Goal: Information Seeking & Learning: Learn about a topic

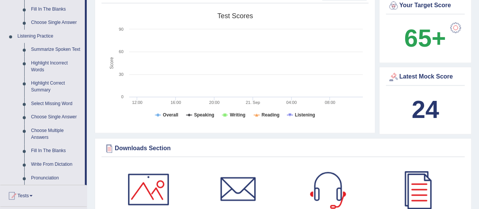
scroll to position [306, 0]
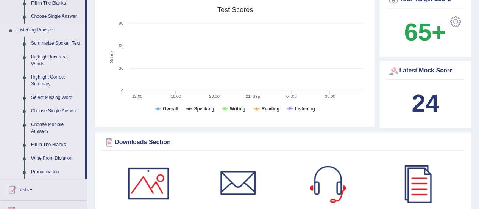
click at [61, 44] on link "Summarize Spoken Text" at bounding box center [56, 44] width 57 height 14
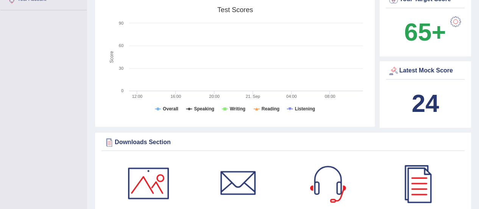
scroll to position [131, 0]
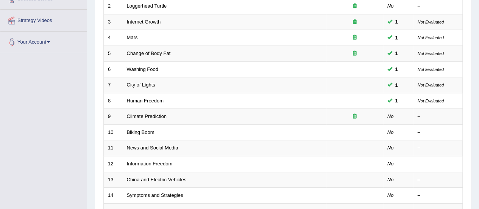
scroll to position [142, 0]
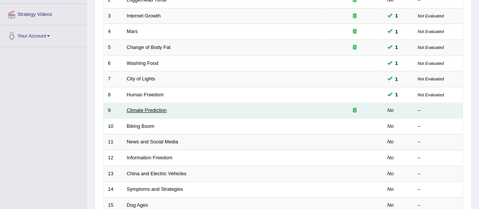
click at [156, 107] on link "Climate Prediction" at bounding box center [147, 110] width 40 height 6
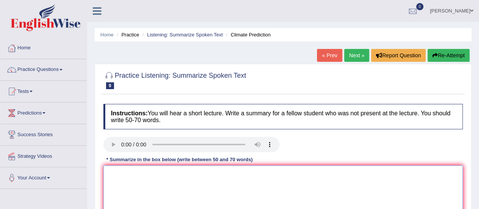
click at [176, 171] on textarea at bounding box center [282, 201] width 359 height 73
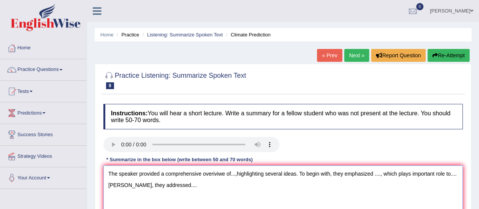
click at [433, 173] on textarea "The speaker provided a comprehensive overiviwe of...,highlighting several ideas…" at bounding box center [282, 201] width 359 height 73
click at [113, 184] on textarea "The speaker provided a comprehensive overiviwe of...,highlighting several ideas…" at bounding box center [282, 201] width 359 height 73
click at [185, 187] on textarea "The speaker provided a comprehensive overiviwe of...,highlighting several ideas…" at bounding box center [282, 201] width 359 height 73
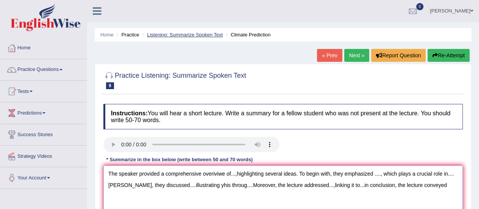
type textarea "The speaker provided a comprehensive overiviwe of...,highlighting several ideas…"
click at [184, 34] on link "Listening: Summarize Spoken Text" at bounding box center [185, 35] width 76 height 6
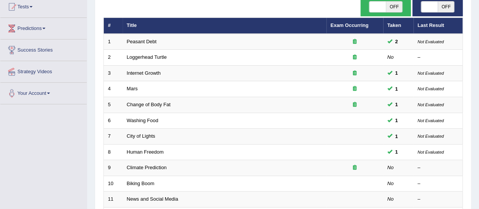
scroll to position [76, 0]
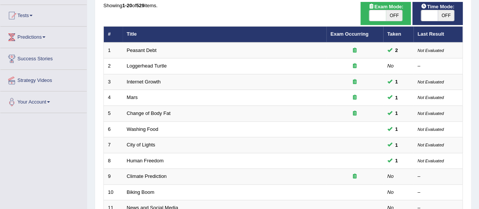
click at [445, 13] on span "OFF" at bounding box center [445, 15] width 17 height 11
checkbox input "true"
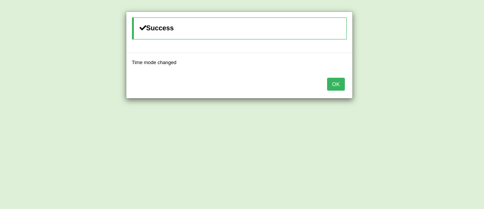
click at [341, 84] on button "OK" at bounding box center [335, 84] width 17 height 13
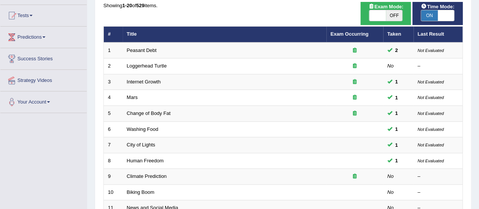
drag, startPoint x: 478, startPoint y: 79, endPoint x: 480, endPoint y: 84, distance: 5.1
click at [478, 84] on html "Toggle navigation Home Practice Questions Speaking Practice Read Aloud Repeat S…" at bounding box center [239, 28] width 479 height 209
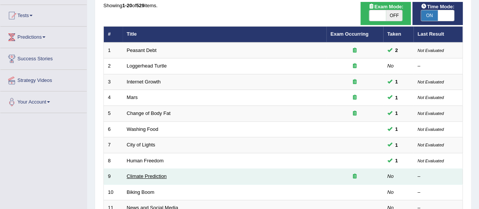
click at [148, 173] on link "Climate Prediction" at bounding box center [147, 176] width 40 height 6
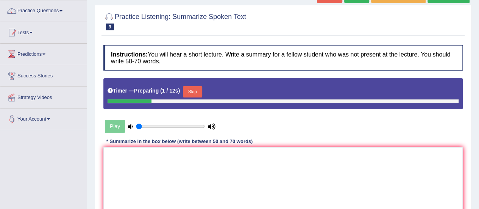
scroll to position [61, 0]
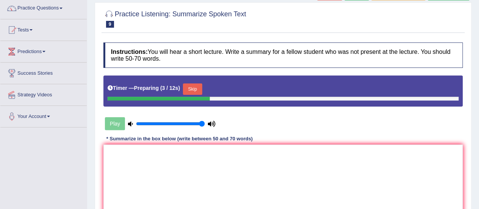
drag, startPoint x: 153, startPoint y: 124, endPoint x: 201, endPoint y: 119, distance: 48.7
type input "1"
click at [201, 120] on input "range" at bounding box center [170, 123] width 69 height 6
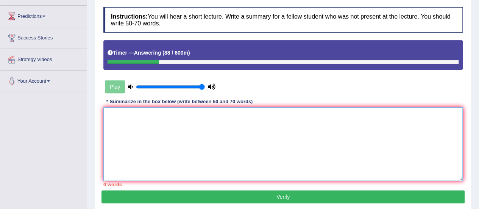
click at [244, 119] on textarea at bounding box center [282, 143] width 359 height 73
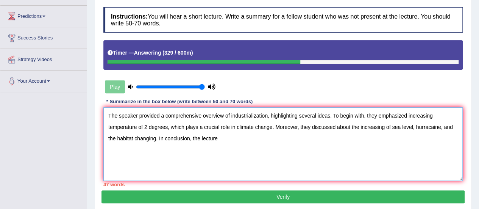
click at [335, 126] on textarea "The speaker provided a comprehensive overview of industrialization, highlightin…" at bounding box center [282, 143] width 359 height 73
click at [158, 137] on textarea "The speaker provided a comprehensive overview of industrialization, highlightin…" at bounding box center [282, 143] width 359 height 73
click at [229, 140] on textarea "The speaker provided a comprehensive overview of industrialization, highlightin…" at bounding box center [282, 143] width 359 height 73
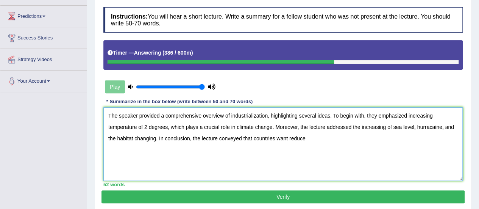
click at [288, 139] on textarea "The speaker provided a comprehensive overview of industrialization, highlightin…" at bounding box center [282, 143] width 359 height 73
click at [318, 139] on textarea "The speaker provided a comprehensive overview of industrialization, highlightin…" at bounding box center [282, 143] width 359 height 73
click at [274, 135] on textarea "The speaker provided a comprehensive overview of industrialization, highlightin…" at bounding box center [282, 143] width 359 height 73
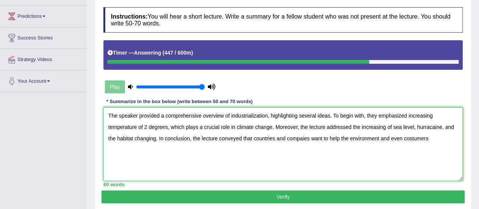
click at [433, 140] on textarea "The speaker provided a comprehensive overview of industrialization, highlightin…" at bounding box center [282, 143] width 359 height 73
type textarea "The speaker provided a comprehensive overview of industrialization, highlightin…"
click at [282, 192] on button "Verify" at bounding box center [282, 196] width 363 height 13
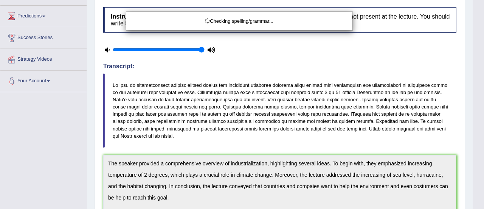
drag, startPoint x: 484, startPoint y: 78, endPoint x: 484, endPoint y: 106, distance: 27.2
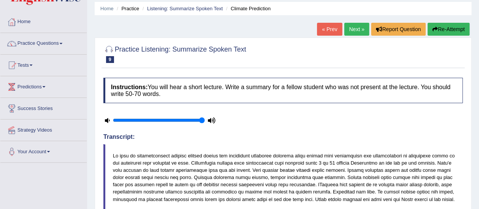
scroll to position [32, 0]
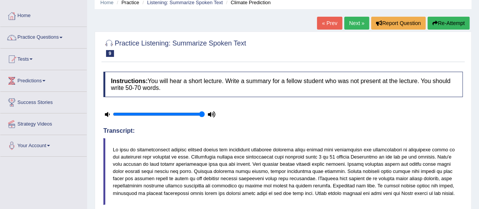
click at [347, 19] on link "Next »" at bounding box center [356, 23] width 25 height 13
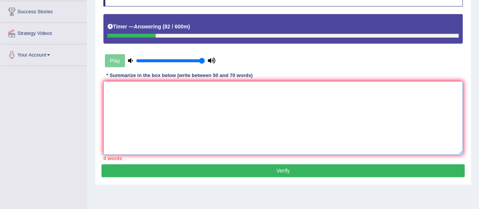
click at [332, 103] on textarea at bounding box center [282, 117] width 359 height 73
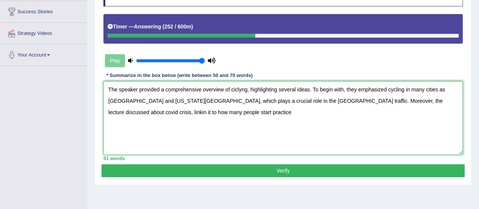
click at [162, 111] on textarea "The speaker provided a comprehensive overview of ciclyng, highlighting several …" at bounding box center [282, 117] width 359 height 73
click at [191, 111] on textarea "The speaker provided a comprehensive overview of ciclyng, highlighting several …" at bounding box center [282, 117] width 359 height 73
click at [240, 90] on textarea "The speaker provided a comprehensive overview of ciclyng, highlighting several …" at bounding box center [282, 117] width 359 height 73
click at [213, 111] on textarea "The speaker provided a comprehensive overview of ciclying, highlighting several…" at bounding box center [282, 117] width 359 height 73
click at [235, 87] on textarea "The speaker provided a comprehensive overview of ciclying, highlighting several…" at bounding box center [282, 117] width 359 height 73
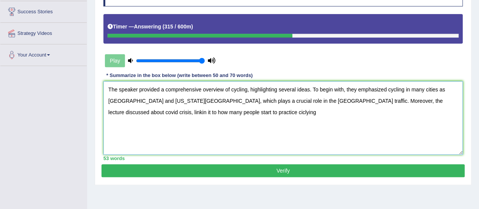
click at [193, 111] on textarea "The speaker provided a comprehensive overview of cycling, highlighting several …" at bounding box center [282, 117] width 359 height 73
click at [216, 108] on textarea "The speaker provided a comprehensive overview of cycling, highlighting several …" at bounding box center [282, 117] width 359 height 73
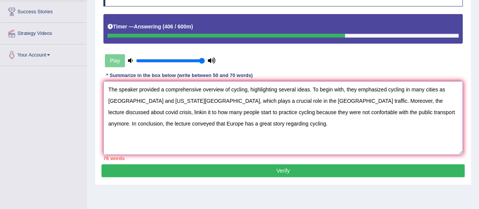
click at [303, 101] on textarea "The speaker provided a comprehensive overview of cycling, highlighting several …" at bounding box center [282, 117] width 359 height 73
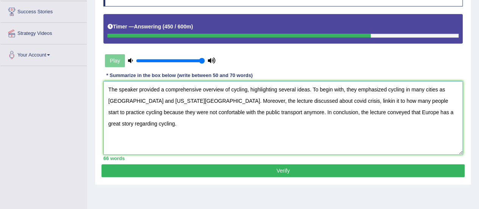
click at [313, 102] on textarea "The speaker provided a comprehensive overview of cycling, highlighting several …" at bounding box center [282, 117] width 359 height 73
type textarea "The speaker provided a comprehensive overview of cycling, highlighting several …"
click at [303, 170] on button "Verify" at bounding box center [282, 170] width 363 height 13
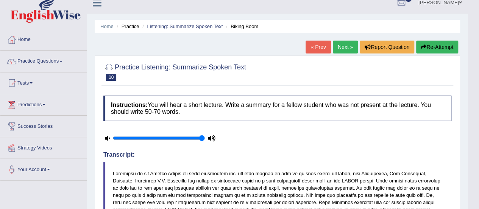
scroll to position [0, 0]
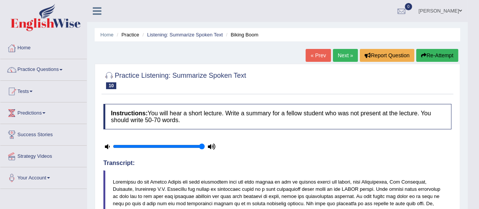
click at [339, 59] on link "Next »" at bounding box center [345, 55] width 25 height 13
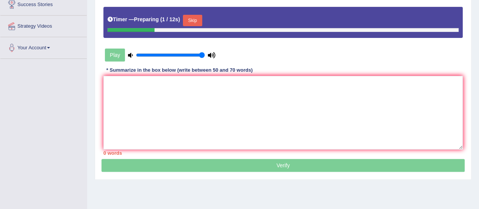
scroll to position [129, 0]
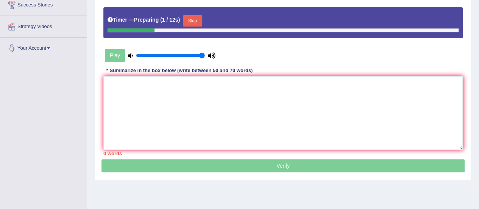
click at [221, 86] on textarea at bounding box center [282, 112] width 359 height 73
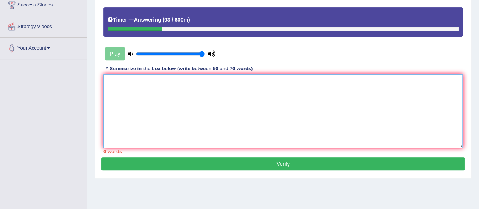
click at [221, 86] on textarea at bounding box center [282, 110] width 359 height 73
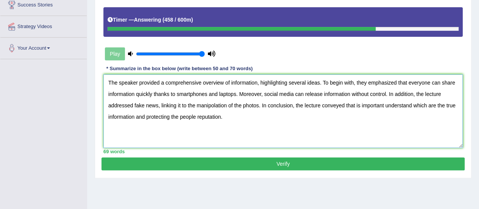
click at [258, 106] on textarea "The speaker provided a comprehensive overview of information, highlighting seve…" at bounding box center [282, 110] width 359 height 73
click at [220, 118] on textarea "The speaker provided a comprehensive overview of information, highlighting seve…" at bounding box center [282, 110] width 359 height 73
type textarea "The speaker provided a comprehensive overview of information, highlighting seve…"
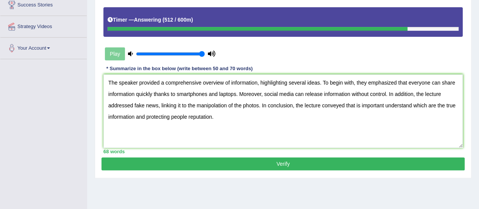
click at [201, 164] on button "Verify" at bounding box center [282, 163] width 363 height 13
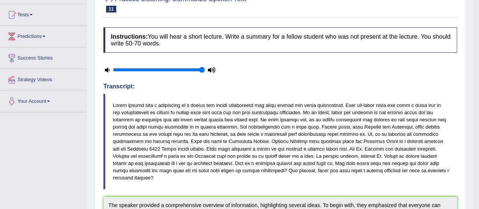
scroll to position [75, 0]
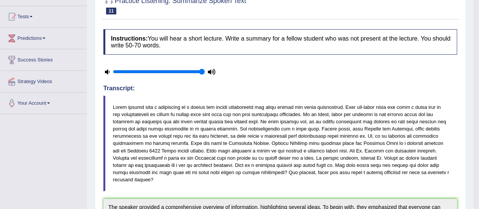
click at [476, 82] on body "Toggle navigation Home Practice Questions Speaking Practice Read Aloud Repeat S…" at bounding box center [239, 29] width 479 height 209
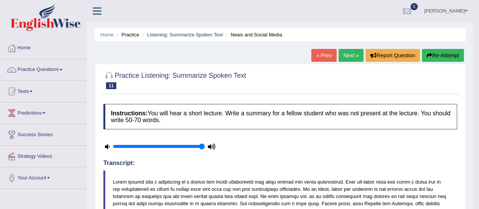
click at [348, 54] on link "Next »" at bounding box center [350, 55] width 25 height 13
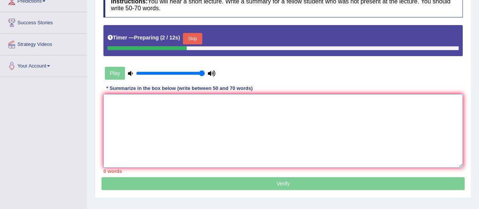
click at [263, 114] on textarea at bounding box center [282, 130] width 359 height 73
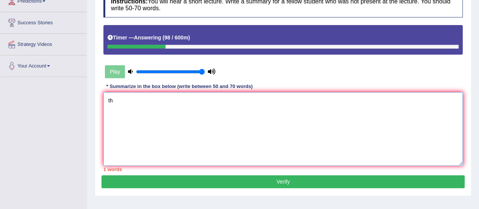
type textarea "t"
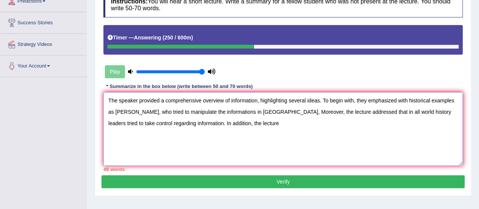
click at [310, 110] on textarea "The speaker provided a comprehensive overview of information, highlighting seve…" at bounding box center [282, 128] width 359 height 73
click at [265, 120] on textarea "The speaker provided a comprehensive overview of information, highlighting seve…" at bounding box center [282, 128] width 359 height 73
click at [323, 111] on textarea "The speaker provided a comprehensive overview of information, highlighting seve…" at bounding box center [282, 128] width 359 height 73
click at [266, 121] on textarea "The speaker provided a comprehensive overview of information, highlighting seve…" at bounding box center [282, 128] width 359 height 73
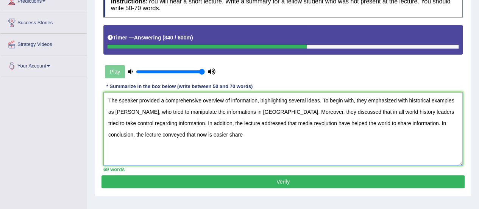
click at [392, 123] on textarea "The speaker provided a comprehensive overview of information, highlighting seve…" at bounding box center [282, 128] width 359 height 73
click at [236, 133] on textarea "The speaker provided a comprehensive overview of information, highlighting seve…" at bounding box center [282, 128] width 359 height 73
click at [115, 109] on textarea "The speaker provided a comprehensive overview of information, highlighting seve…" at bounding box center [282, 128] width 359 height 73
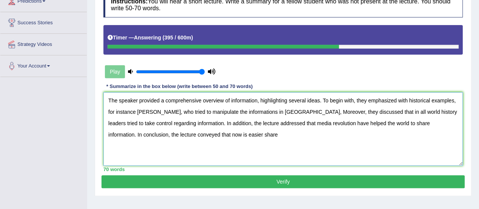
click at [282, 110] on textarea "The speaker provided a comprehensive overview of information, highlighting seve…" at bounding box center [282, 128] width 359 height 73
click at [367, 110] on textarea "The speaker provided a comprehensive overview of information, highlighting seve…" at bounding box center [282, 128] width 359 height 73
click at [202, 123] on textarea "The speaker provided a comprehensive overview of information, highlighting seve…" at bounding box center [282, 128] width 359 height 73
click at [263, 122] on textarea "The speaker provided a comprehensive overview of information, highlighting seve…" at bounding box center [282, 128] width 359 height 73
click at [365, 122] on textarea "The speaker provided a comprehensive overview of information, highlighting seve…" at bounding box center [282, 128] width 359 height 73
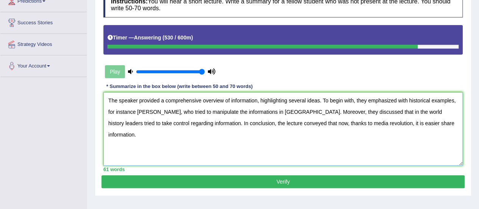
click at [349, 123] on textarea "The speaker provided a comprehensive overview of information, highlighting seve…" at bounding box center [282, 128] width 359 height 73
click at [256, 112] on textarea "The speaker provided a comprehensive overview of information, highlighting seve…" at bounding box center [282, 128] width 359 height 73
click at [225, 110] on textarea "The speaker provided a comprehensive overview of information, highlighting seve…" at bounding box center [282, 128] width 359 height 73
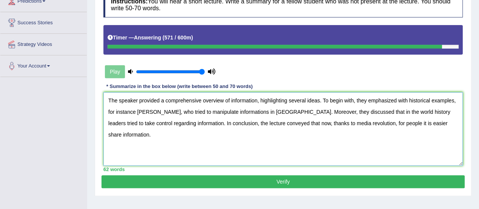
type textarea "The speaker provided a comprehensive overview of information, highlighting seve…"
click at [257, 181] on button "Verify" at bounding box center [282, 181] width 363 height 13
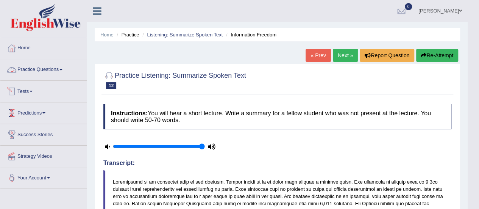
click at [52, 72] on link "Practice Questions" at bounding box center [43, 68] width 86 height 19
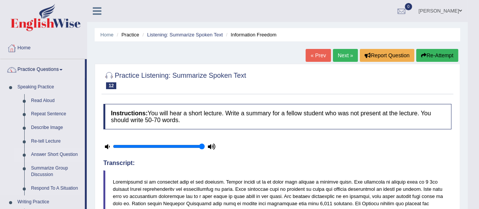
drag, startPoint x: 87, startPoint y: 90, endPoint x: 82, endPoint y: 153, distance: 63.0
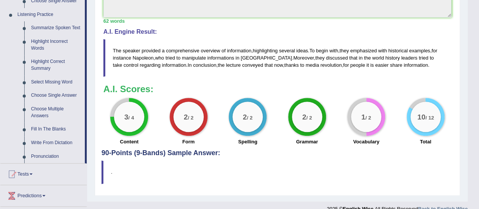
scroll to position [356, 0]
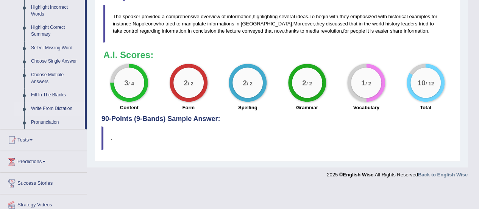
click at [68, 107] on link "Write From Dictation" at bounding box center [56, 109] width 57 height 14
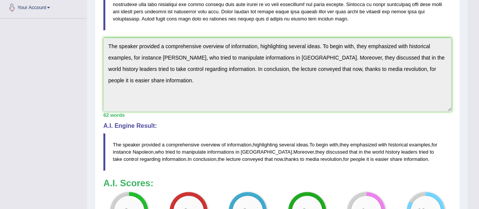
scroll to position [117, 0]
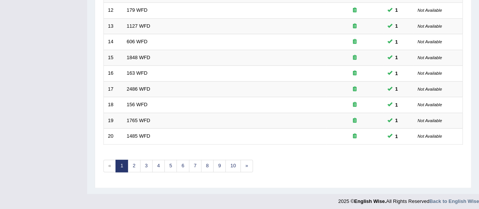
scroll to position [287, 0]
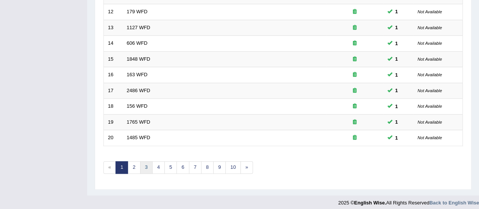
click at [145, 162] on link "3" at bounding box center [146, 167] width 12 height 12
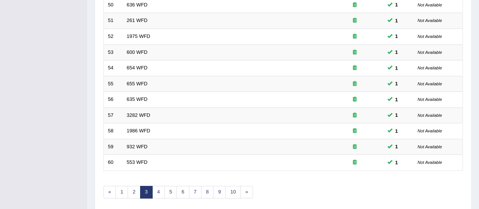
scroll to position [289, 0]
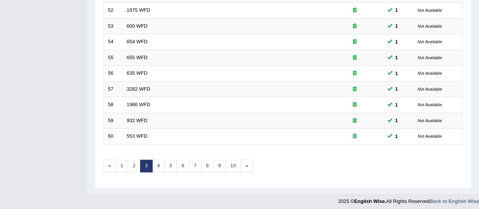
click at [160, 165] on link "4" at bounding box center [158, 165] width 12 height 12
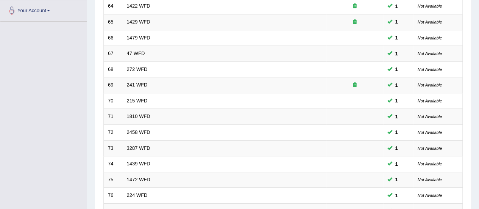
scroll to position [289, 0]
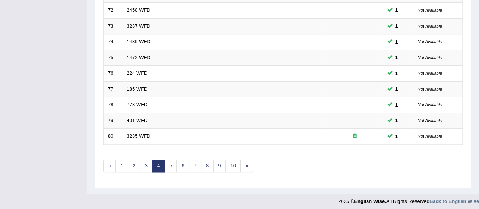
click at [177, 160] on link "6" at bounding box center [182, 165] width 12 height 12
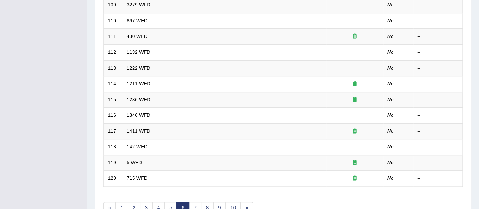
scroll to position [272, 0]
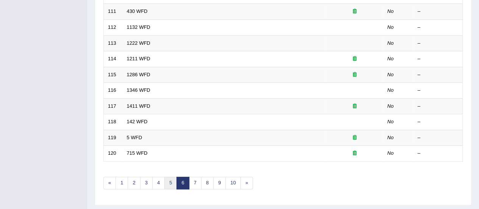
click at [171, 177] on link "5" at bounding box center [170, 182] width 12 height 12
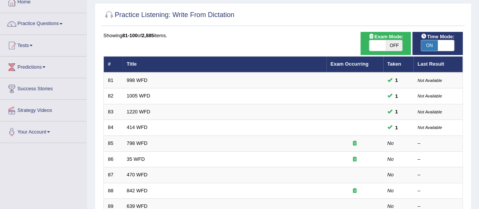
click at [478, 48] on html "Toggle navigation Home Practice Questions Speaking Practice Read Aloud Repeat S…" at bounding box center [239, 58] width 479 height 209
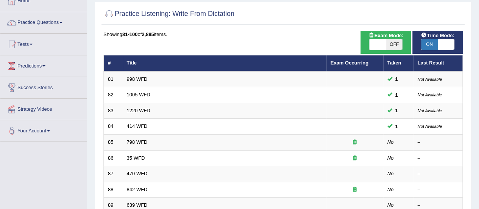
scroll to position [48, 0]
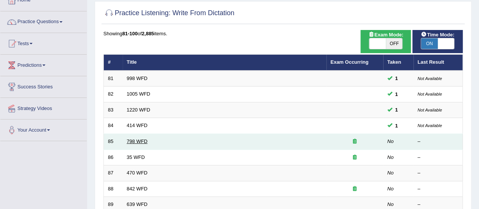
click at [135, 140] on link "798 WFD" at bounding box center [137, 141] width 21 height 6
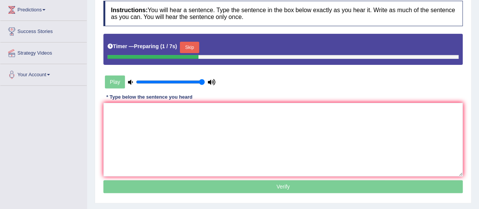
scroll to position [117, 0]
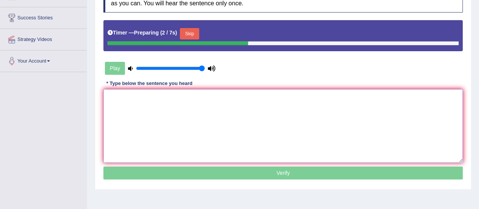
click at [181, 100] on textarea at bounding box center [282, 125] width 359 height 73
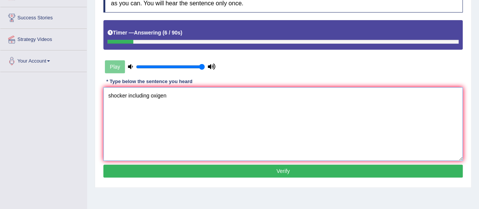
click at [126, 94] on textarea "shocker including oxigen" at bounding box center [282, 123] width 359 height 73
click at [110, 95] on textarea "shocker including oxigen" at bounding box center [282, 123] width 359 height 73
click at [170, 96] on textarea "Shocker including oxigen" at bounding box center [282, 123] width 359 height 73
type textarea "Shocker including oxigen."
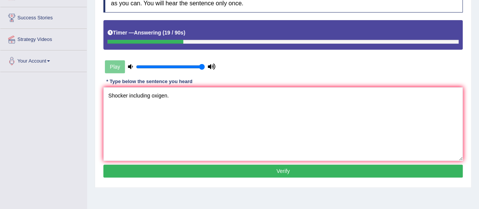
click at [200, 172] on button "Verify" at bounding box center [282, 170] width 359 height 13
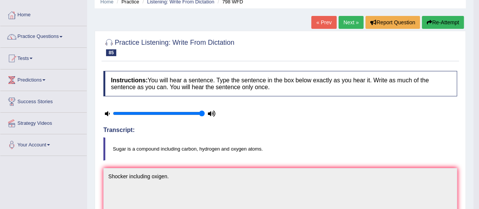
scroll to position [0, 0]
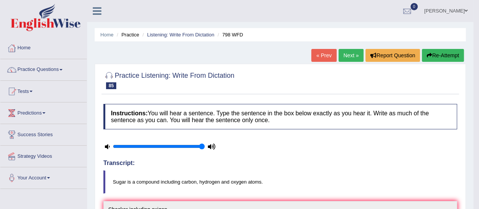
click at [346, 58] on link "Next »" at bounding box center [350, 55] width 25 height 13
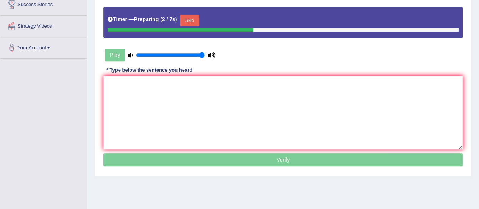
scroll to position [129, 0]
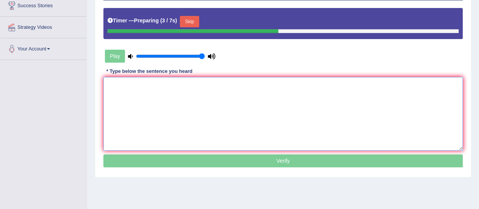
click at [208, 111] on textarea at bounding box center [282, 113] width 359 height 73
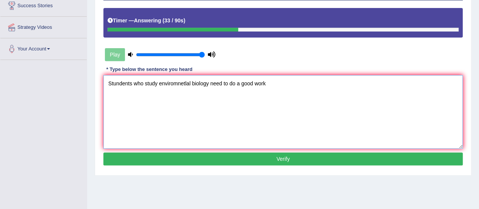
click at [118, 85] on textarea "Stundents who study enviromnetlal biology need to do a good work" at bounding box center [282, 111] width 359 height 73
click at [187, 83] on textarea "Students who study enviromnetlal biology need to do a good work" at bounding box center [282, 111] width 359 height 73
click at [266, 80] on textarea "Students who study environmenta biology need to do a good work" at bounding box center [282, 111] width 359 height 73
type textarea "Students who study environmenta biology need to do a good work."
click at [246, 153] on button "Verify" at bounding box center [282, 158] width 359 height 13
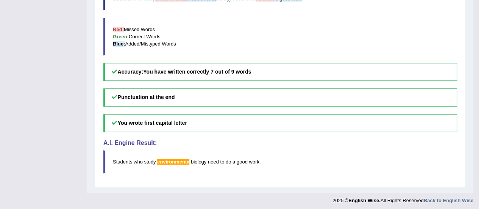
scroll to position [0, 0]
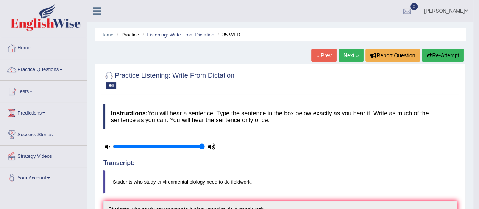
click at [350, 56] on link "Next »" at bounding box center [350, 55] width 25 height 13
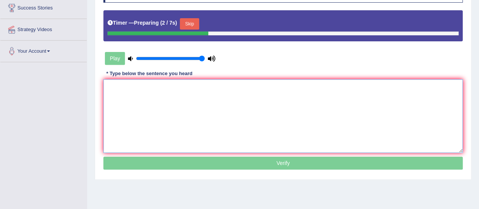
click at [297, 111] on textarea at bounding box center [282, 115] width 359 height 73
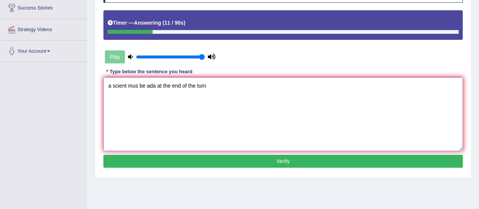
click at [110, 84] on textarea "a scient mus be ada at the end of the turn" at bounding box center [282, 113] width 359 height 73
click at [126, 85] on textarea "A scient mus be ada at the end of the turn" at bounding box center [282, 113] width 359 height 73
click at [142, 83] on textarea "A scientist mus be ada at the end of the turn" at bounding box center [282, 113] width 359 height 73
click at [230, 86] on textarea "A scientist must be admitted at the end of the turn" at bounding box center [282, 113] width 359 height 73
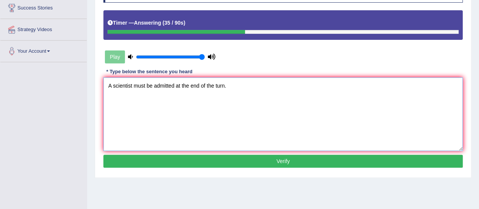
scroll to position [138, 0]
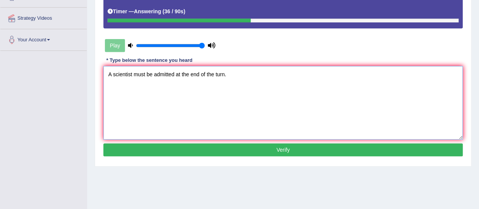
type textarea "A scientist must be admitted at the end of the turn."
click at [215, 143] on button "Verify" at bounding box center [282, 149] width 359 height 13
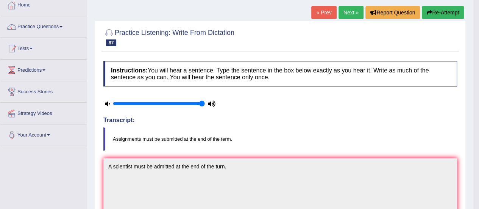
scroll to position [37, 0]
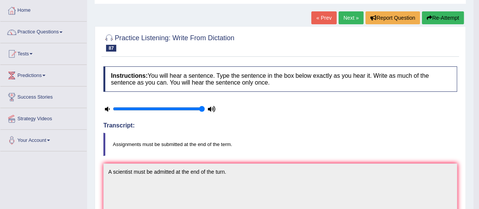
click at [347, 15] on link "Next »" at bounding box center [350, 17] width 25 height 13
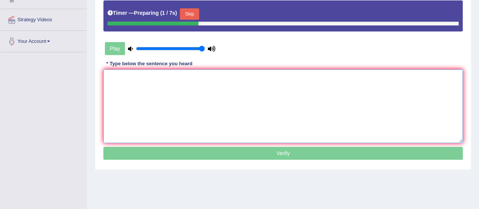
click at [239, 95] on textarea at bounding box center [282, 105] width 359 height 73
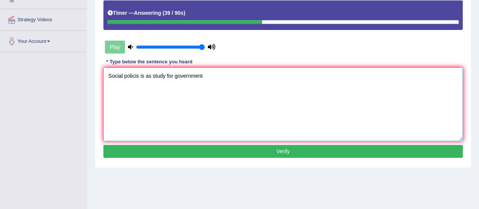
click at [139, 76] on textarea "Social policis is as study for government" at bounding box center [282, 103] width 359 height 73
click at [157, 75] on textarea "Social politicies is as study for government" at bounding box center [282, 103] width 359 height 73
click at [196, 76] on textarea "Social politicies study for government" at bounding box center [282, 103] width 359 height 73
type textarea "Social politicies study for government."
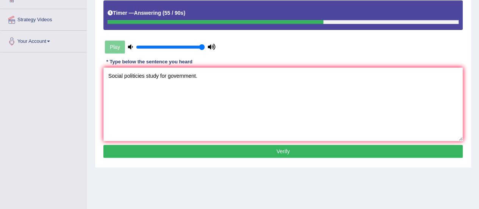
click at [164, 145] on button "Verify" at bounding box center [282, 151] width 359 height 13
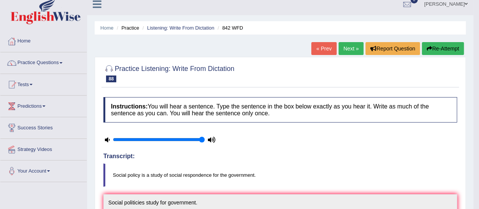
scroll to position [0, 0]
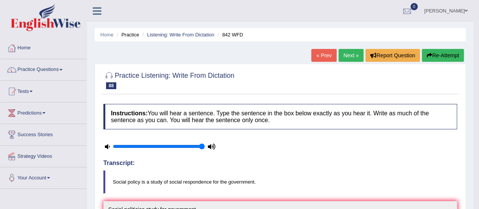
click at [346, 53] on link "Next »" at bounding box center [350, 55] width 25 height 13
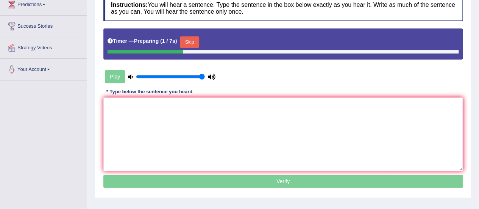
scroll to position [124, 0]
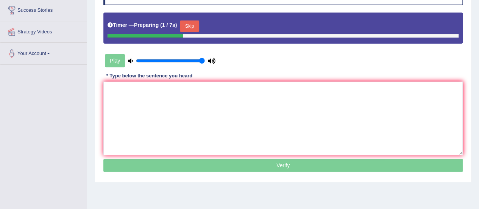
click at [221, 89] on textarea at bounding box center [282, 117] width 359 height 73
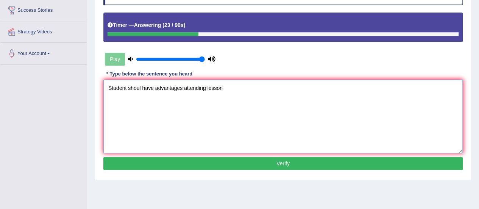
click at [140, 89] on textarea "Student shoul have advantages attending lesson" at bounding box center [282, 115] width 359 height 73
type textarea "Student should have advantages attending lessons."
click at [223, 159] on button "Verify" at bounding box center [282, 163] width 359 height 13
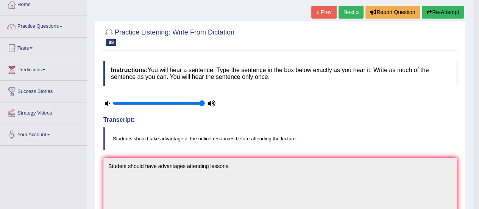
scroll to position [0, 0]
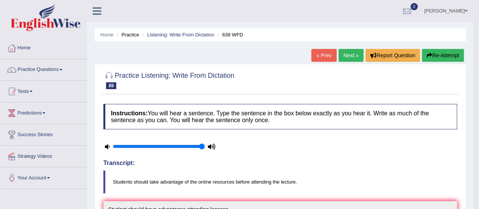
click at [346, 56] on link "Next »" at bounding box center [350, 55] width 25 height 13
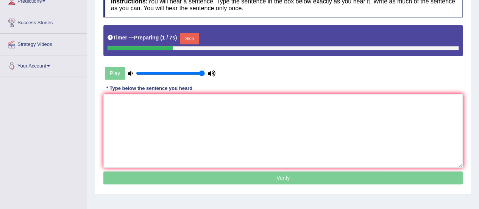
scroll to position [112, 0]
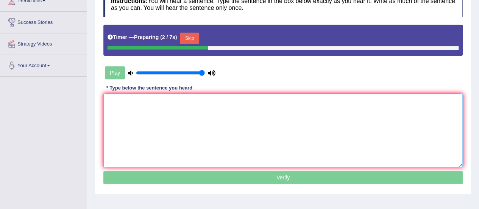
click at [280, 120] on textarea at bounding box center [282, 129] width 359 height 73
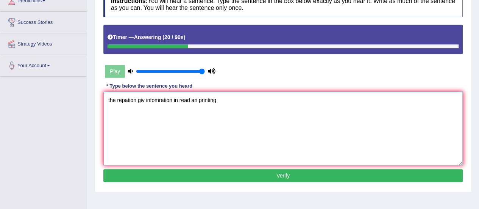
click at [110, 101] on textarea "the repation giv infomration in read an printing" at bounding box center [282, 128] width 359 height 73
click at [137, 99] on textarea "The repation giv infomration in read an printing" at bounding box center [282, 128] width 359 height 73
click at [127, 100] on textarea "The reception giv infomration in read an printing" at bounding box center [282, 128] width 359 height 73
click at [147, 99] on textarea "The reception giv infomration in read an printing" at bounding box center [282, 128] width 359 height 73
click at [141, 98] on textarea "The reception giv infomration in read an printing" at bounding box center [282, 128] width 359 height 73
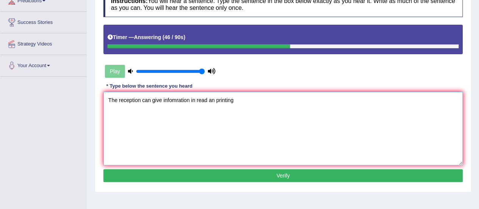
click at [158, 99] on textarea "The reception can give infomration in read an printing" at bounding box center [282, 128] width 359 height 73
click at [188, 100] on textarea "The reception can give infomrations in read an printing" at bounding box center [282, 128] width 359 height 73
click at [209, 100] on textarea "The reception can give infomrations in read an printing" at bounding box center [282, 128] width 359 height 73
click at [219, 99] on textarea "The reception can give infomrations regardin an printing" at bounding box center [282, 128] width 359 height 73
click at [210, 98] on textarea "The reception can give infomrations regardin and printing" at bounding box center [282, 128] width 359 height 73
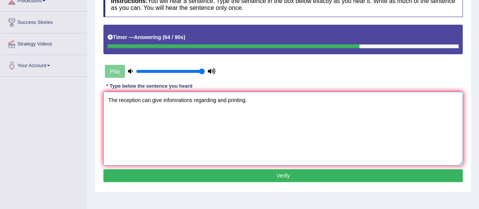
type textarea "The reception can give infomrations regarding and printing."
click at [207, 174] on button "Verify" at bounding box center [282, 175] width 359 height 13
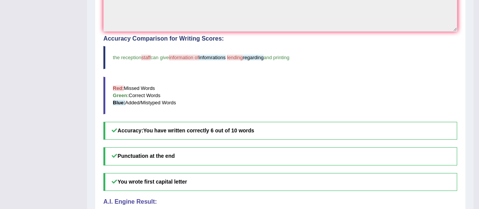
scroll to position [0, 0]
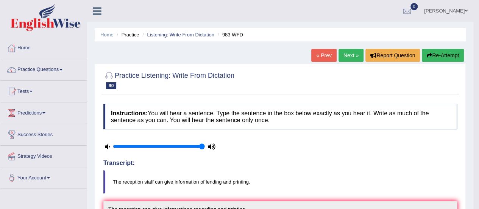
click at [350, 56] on link "Next »" at bounding box center [350, 55] width 25 height 13
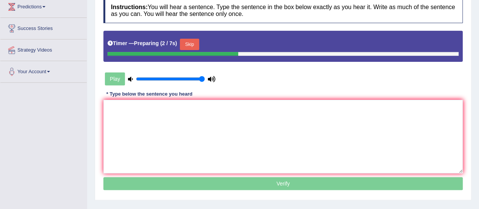
scroll to position [107, 0]
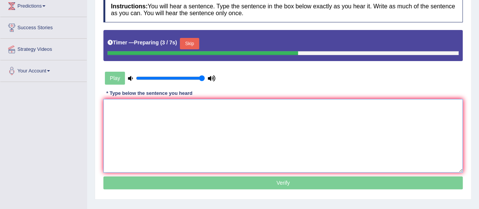
click at [198, 110] on textarea at bounding box center [282, 135] width 359 height 73
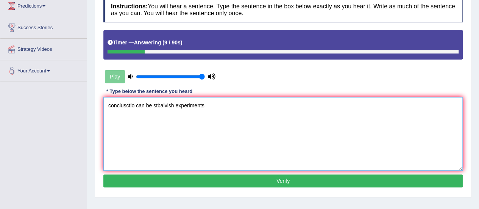
click at [133, 105] on textarea "conclusctio can be stbalvish experiments" at bounding box center [282, 133] width 359 height 73
click at [205, 105] on textarea "Conclusion Conclusions can be stbalvish experiments" at bounding box center [282, 133] width 359 height 73
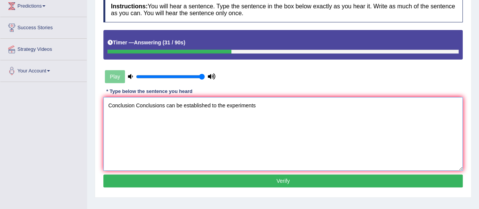
click at [261, 105] on textarea "Conclusion Conclusions can be established to the experiments" at bounding box center [282, 133] width 359 height 73
type textarea "Conclusion Conclusions can be established to the experiments."
click at [285, 179] on button "Verify" at bounding box center [282, 180] width 359 height 13
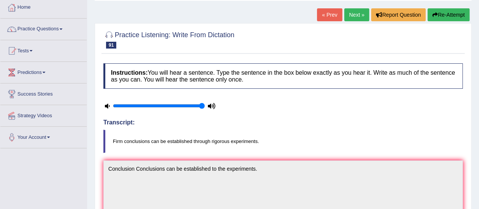
scroll to position [0, 0]
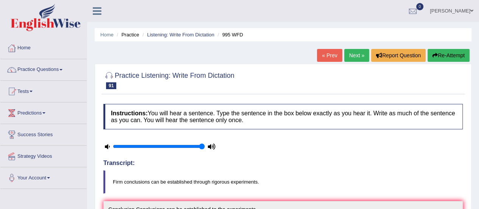
click at [352, 53] on link "Next »" at bounding box center [356, 55] width 25 height 13
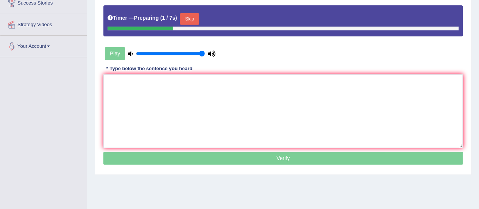
scroll to position [133, 0]
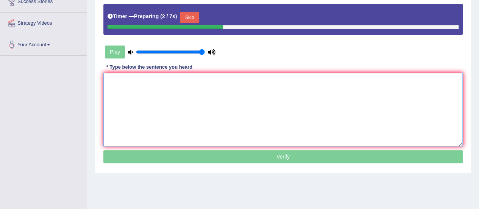
click at [210, 86] on textarea at bounding box center [282, 109] width 359 height 73
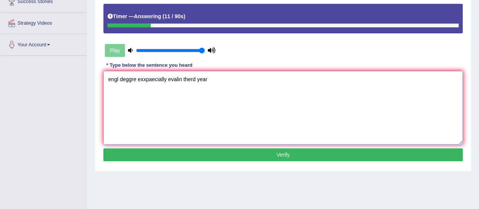
click at [118, 78] on textarea "engl deggre exxpaecially evalin therd year" at bounding box center [282, 107] width 359 height 73
click at [143, 78] on textarea "English deggre exxpaecially evalin therd year" at bounding box center [282, 107] width 359 height 73
click at [179, 78] on textarea "English degree is exxpaecially evalin therd year" at bounding box center [282, 107] width 359 height 73
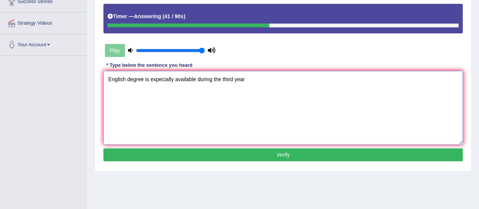
click at [244, 78] on textarea "English degree is expecially available during the third year" at bounding box center [282, 107] width 359 height 73
type textarea "English degree is expecially available during the third year."
click at [216, 154] on button "Verify" at bounding box center [282, 154] width 359 height 13
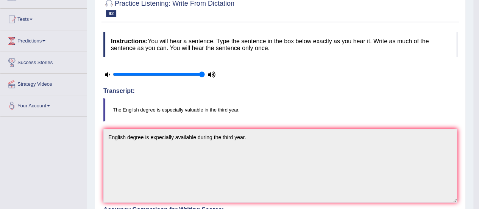
scroll to position [36, 0]
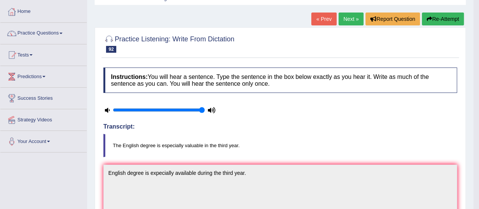
click at [350, 22] on link "Next »" at bounding box center [350, 18] width 25 height 13
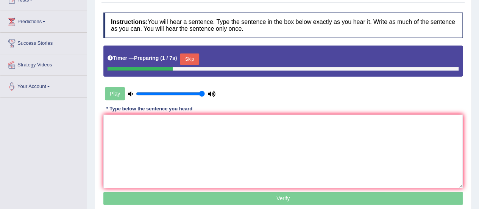
click at [478, 112] on html "Toggle navigation Home Practice Questions Speaking Practice Read Aloud Repeat S…" at bounding box center [239, 13] width 479 height 209
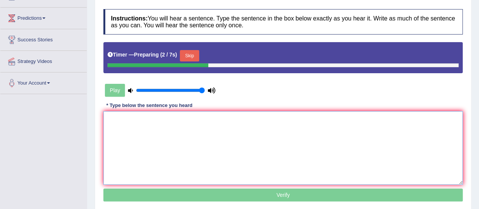
click at [252, 131] on textarea at bounding box center [282, 147] width 359 height 73
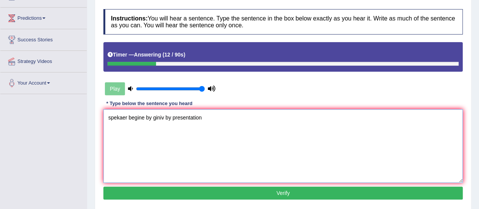
click at [126, 118] on textarea "spekaer begine by giniv by presentation" at bounding box center [282, 145] width 359 height 73
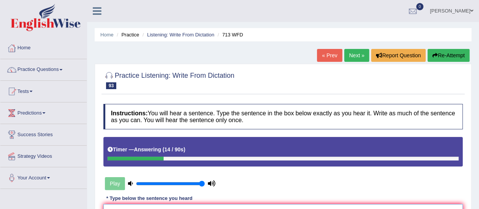
type textarea "spekaer begine by giniv by presentation"
click at [348, 54] on link "Next »" at bounding box center [356, 55] width 25 height 13
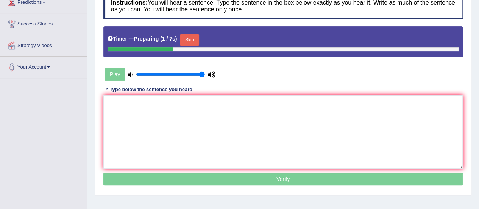
scroll to position [112, 0]
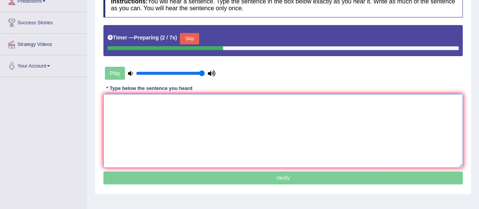
click at [220, 114] on textarea at bounding box center [282, 130] width 359 height 73
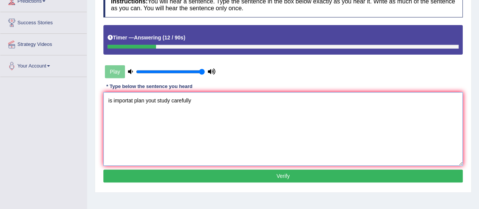
click at [106, 100] on textarea "is importat plan yout study carefully" at bounding box center [282, 128] width 359 height 73
click at [136, 99] on textarea "It is importat plan yout study carefully" at bounding box center [282, 128] width 359 height 73
click at [163, 101] on textarea "It is important plan yout study carefully" at bounding box center [282, 128] width 359 height 73
click at [201, 100] on textarea "It is important plan your study carefully" at bounding box center [282, 128] width 359 height 73
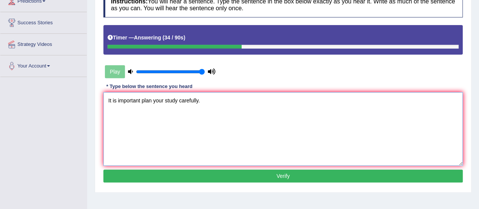
type textarea "It is important plan your study carefully."
click at [163, 172] on button "Verify" at bounding box center [282, 175] width 359 height 13
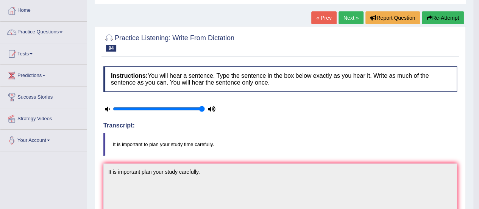
scroll to position [4, 0]
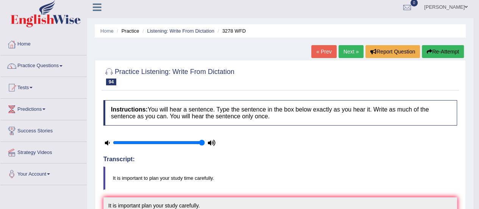
click at [349, 53] on link "Next »" at bounding box center [350, 51] width 25 height 13
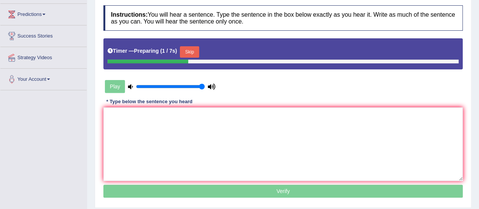
scroll to position [103, 0]
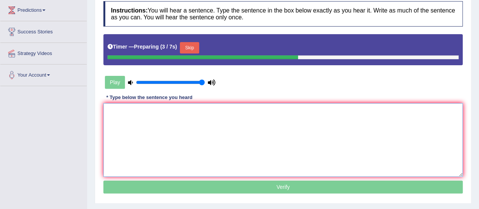
click at [414, 106] on textarea at bounding box center [282, 139] width 359 height 73
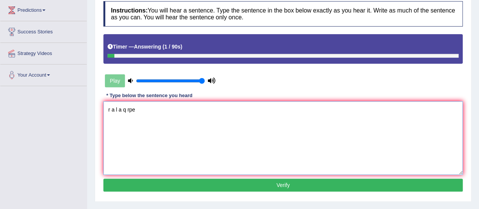
type textarea "r a l a q rper"
click at [147, 110] on textarea "r a l a q rper" at bounding box center [282, 137] width 359 height 73
drag, startPoint x: 149, startPoint y: 107, endPoint x: 83, endPoint y: 113, distance: 66.9
click at [83, 113] on div "Toggle navigation Home Practice Questions Speaking Practice Read Aloud Repeat S…" at bounding box center [239, 94] width 479 height 394
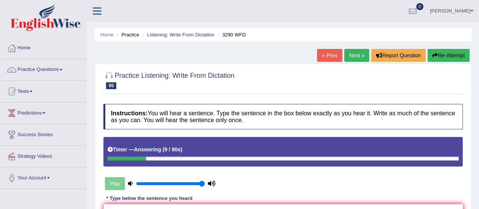
click at [445, 58] on button "Re-Attempt" at bounding box center [448, 55] width 42 height 13
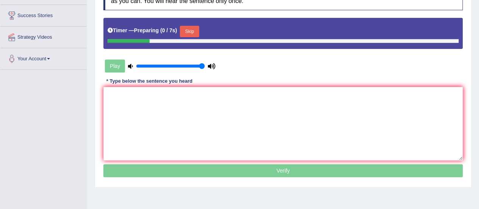
scroll to position [118, 0]
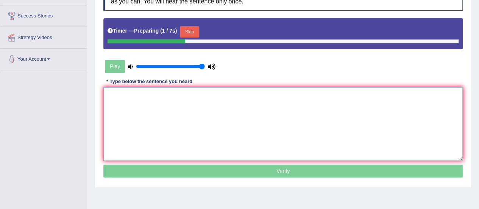
click at [232, 97] on textarea at bounding box center [282, 123] width 359 height 73
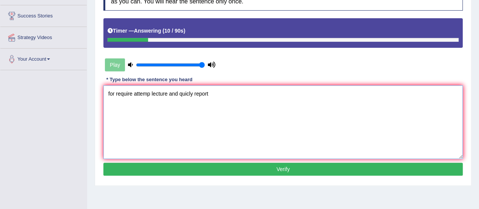
click at [112, 92] on textarea "for require attemp lecture and quicly report" at bounding box center [282, 121] width 359 height 73
click at [134, 94] on textarea "It is require attemp lecture and quicly report" at bounding box center [282, 121] width 359 height 73
click at [155, 93] on textarea "It is required attemp lecture and quicly report" at bounding box center [282, 121] width 359 height 73
click at [185, 92] on textarea "It is required attend to the lecture and quicly report" at bounding box center [282, 121] width 359 height 73
click at [200, 92] on textarea "It is required attend to the lectures and quicly report" at bounding box center [282, 121] width 359 height 73
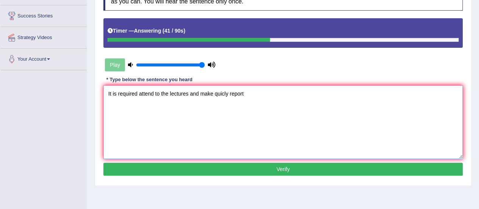
click at [223, 94] on textarea "It is required attend to the lectures and make quicly report" at bounding box center [282, 121] width 359 height 73
click at [246, 93] on textarea "It is required attend to the lectures and make quickly report" at bounding box center [282, 121] width 359 height 73
type textarea "It is required attend to the lectures and make quickly reports."
click at [223, 163] on button "Verify" at bounding box center [282, 168] width 359 height 13
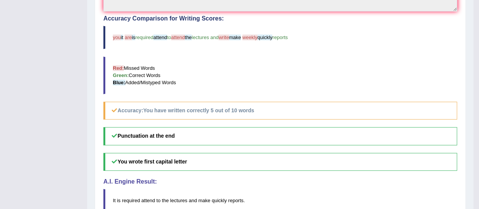
scroll to position [0, 0]
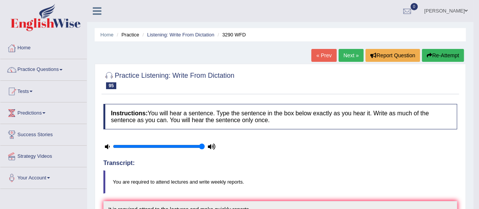
click at [348, 56] on link "Next »" at bounding box center [350, 55] width 25 height 13
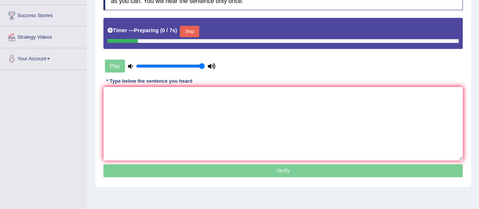
scroll to position [132, 0]
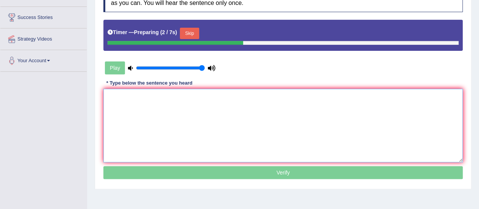
click at [220, 93] on textarea at bounding box center [282, 125] width 359 height 73
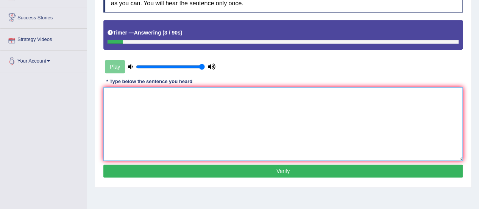
scroll to position [0, 0]
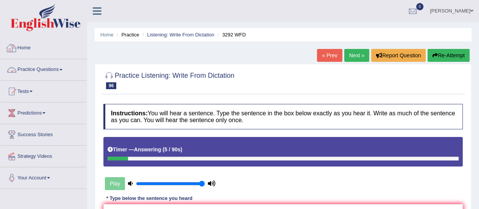
click at [26, 52] on link "Home" at bounding box center [43, 46] width 86 height 19
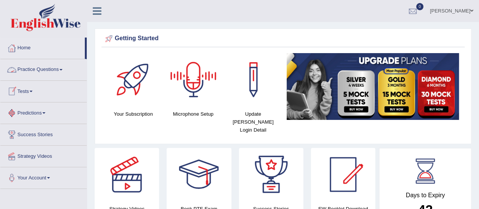
click at [44, 72] on link "Practice Questions" at bounding box center [43, 68] width 86 height 19
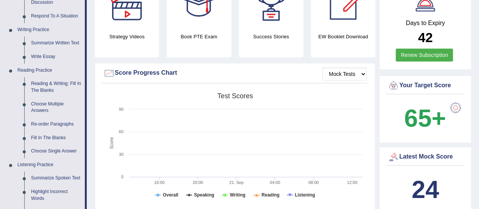
scroll to position [170, 0]
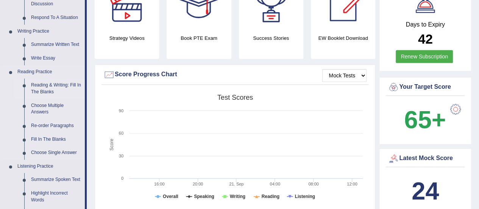
click at [40, 86] on link "Reading & Writing: Fill In The Blanks" at bounding box center [56, 88] width 57 height 20
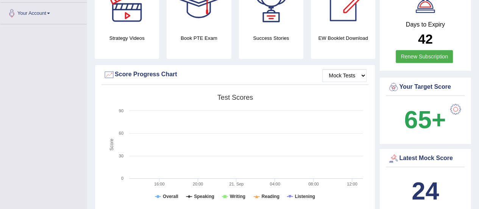
scroll to position [170, 0]
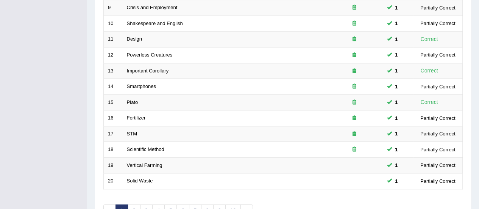
scroll to position [289, 0]
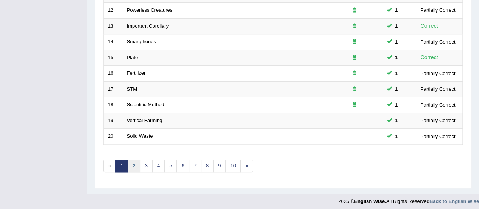
click at [132, 163] on link "2" at bounding box center [134, 165] width 12 height 12
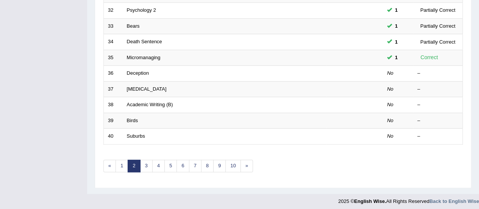
scroll to position [286, 0]
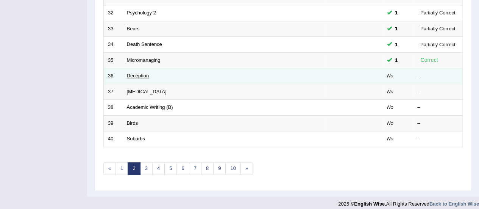
click at [142, 73] on link "Deception" at bounding box center [138, 76] width 22 height 6
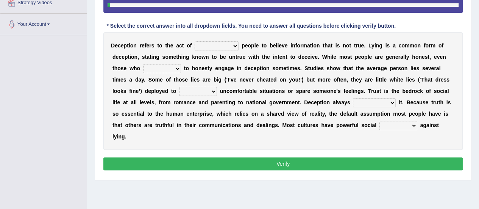
scroll to position [152, 0]
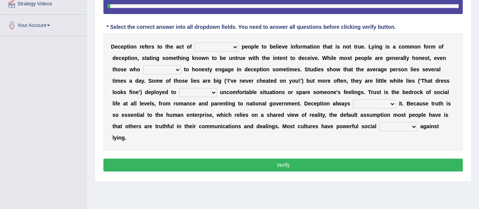
drag, startPoint x: 0, startPoint y: 0, endPoint x: 484, endPoint y: 121, distance: 499.0
click at [235, 44] on select "discouraging forbidding detecting encouraging" at bounding box center [217, 46] width 44 height 9
select select "encouraging"
click at [195, 42] on select "discouraging forbidding detecting encouraging" at bounding box center [217, 46] width 44 height 9
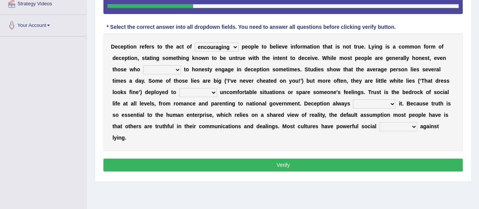
click at [164, 72] on select "describe prescribe inscribe subscribe" at bounding box center [162, 69] width 38 height 9
click at [229, 74] on div "D e c e p t i o n r e f e r s t o t h e a c t o f discouraging forbidding detec…" at bounding box center [282, 91] width 359 height 117
click at [194, 92] on select "contest illuminate disguise avoid" at bounding box center [198, 92] width 38 height 9
select select "avoid"
click at [179, 88] on select "contest illuminate disguise avoid" at bounding box center [198, 92] width 38 height 9
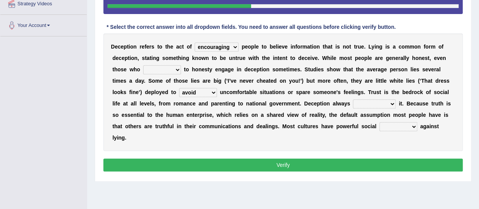
click at [370, 103] on select "undermines underscores undertakes underwrites" at bounding box center [374, 103] width 43 height 9
click at [232, 130] on div "D e c e p t i o n r e f e r s t o t h e a c t o f discouraging forbidding detec…" at bounding box center [282, 91] width 359 height 117
click at [361, 101] on select "undermines underscores undertakes underwrites" at bounding box center [374, 103] width 43 height 9
select select "undertakes"
click at [353, 99] on select "undermines underscores undertakes underwrites" at bounding box center [374, 103] width 43 height 9
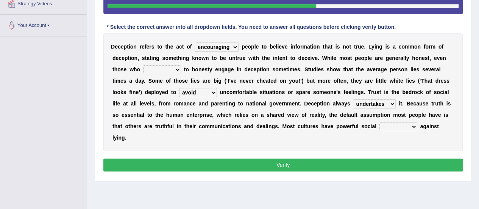
click at [386, 124] on select "ejections sanctions fractions inductions" at bounding box center [398, 126] width 38 height 9
select select "fractions"
click at [379, 122] on select "ejections sanctions fractions inductions" at bounding box center [398, 126] width 38 height 9
click at [168, 73] on select "describe prescribe inscribe subscribe" at bounding box center [162, 69] width 38 height 9
click at [166, 69] on select "describe prescribe inscribe subscribe" at bounding box center [162, 69] width 38 height 9
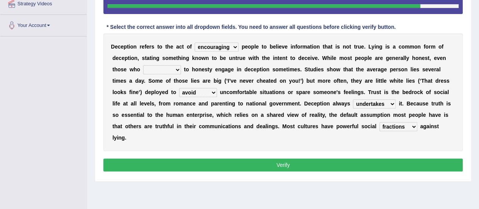
select select "describe"
click at [143, 65] on select "describe prescribe inscribe subscribe" at bounding box center [162, 69] width 38 height 9
click at [198, 160] on button "Verify" at bounding box center [282, 164] width 359 height 13
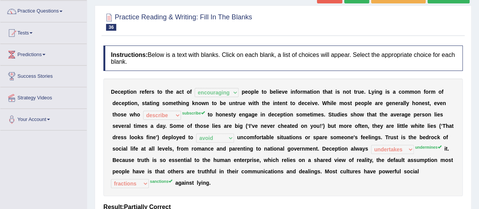
scroll to position [54, 0]
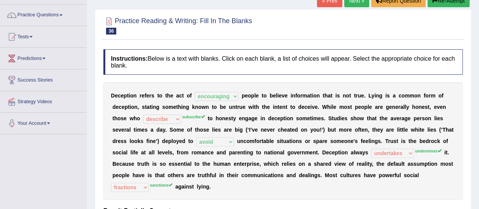
click at [355, 3] on link "Next »" at bounding box center [356, 0] width 25 height 13
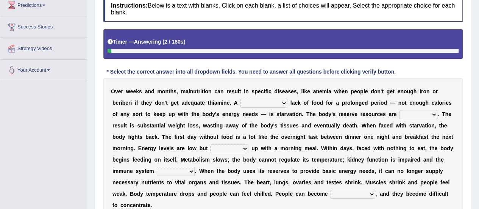
scroll to position [151, 0]
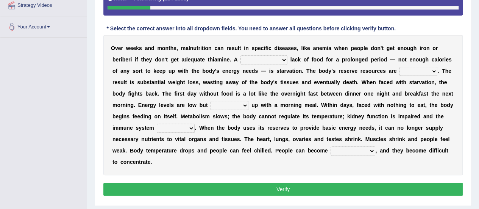
click at [275, 59] on select "severe distinguishing proper distinctive" at bounding box center [263, 59] width 47 height 9
select select "severe"
click at [240, 55] on select "severe distinguishing proper distinctive" at bounding box center [263, 59] width 47 height 9
click at [359, 65] on div "O v e r w e e k s a n d m o n t h s , m a l n u t r i t i o n c a n r e s u l t…" at bounding box center [282, 105] width 359 height 140
click at [284, 59] on select "severe distinguishing proper distinctive" at bounding box center [263, 59] width 47 height 9
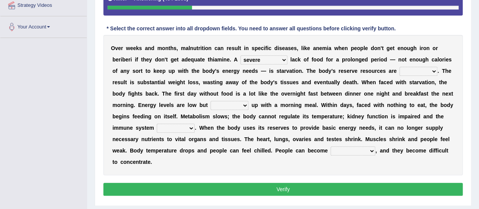
click at [240, 55] on select "severe distinguishing proper distinctive" at bounding box center [263, 59] width 47 height 9
click at [412, 67] on select "obsoleted depleted pelleted deleted" at bounding box center [418, 71] width 38 height 9
click at [378, 115] on b "t" at bounding box center [379, 116] width 2 height 6
click at [408, 68] on select "obsoleted depleted pelleted deleted" at bounding box center [418, 71] width 38 height 9
select select "deleted"
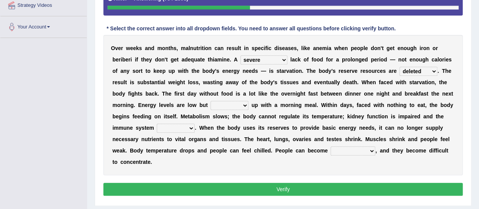
click at [399, 67] on select "obsoleted depleted pelleted deleted" at bounding box center [418, 71] width 38 height 9
click at [219, 105] on select "feed come chill pick" at bounding box center [229, 105] width 38 height 9
select select "come"
click at [210, 101] on select "feed come chill pick" at bounding box center [229, 105] width 38 height 9
click at [172, 128] on select "deepens deafens weakens surpasses" at bounding box center [176, 127] width 38 height 9
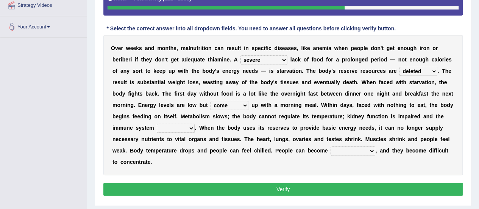
select select "weakens"
click at [157, 123] on select "deepens deafens weakens surpasses" at bounding box center [176, 127] width 38 height 9
click at [339, 152] on select "irritable commutable indisputable transportable" at bounding box center [352, 150] width 45 height 9
select select "irritable"
click at [330, 146] on select "irritable commutable indisputable transportable" at bounding box center [352, 150] width 45 height 9
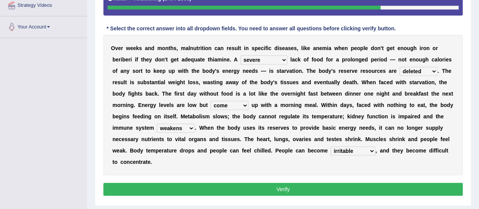
click at [341, 167] on div "O v e r w e e k s a n d m o n t h s , m a l n u t r i t i o n c a n r e s u l t…" at bounding box center [282, 105] width 359 height 140
click at [364, 148] on select "irritable commutable indisputable transportable" at bounding box center [352, 150] width 45 height 9
click at [330, 146] on select "irritable commutable indisputable transportable" at bounding box center [352, 150] width 45 height 9
click at [308, 197] on div "Instructions: Below is a text with blanks. Click on each blank, a list of choic…" at bounding box center [282, 75] width 363 height 252
click at [303, 193] on button "Verify" at bounding box center [282, 188] width 359 height 13
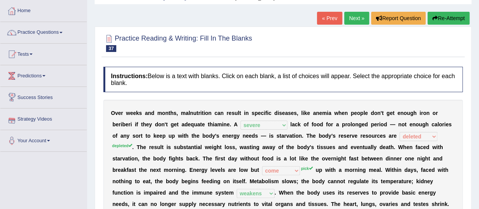
scroll to position [26, 0]
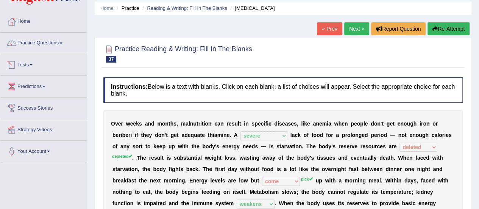
click at [40, 51] on li "Practice Questions Speaking Practice Read Aloud Repeat Sentence Describe Image …" at bounding box center [43, 44] width 86 height 22
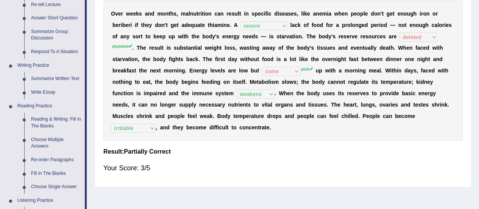
scroll to position [180, 0]
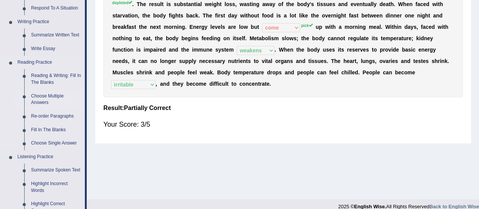
click at [51, 94] on link "Choose Multiple Answers" at bounding box center [56, 99] width 57 height 20
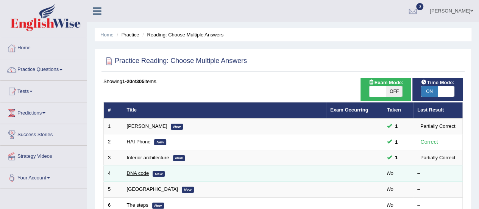
click at [139, 170] on link "DNA code" at bounding box center [138, 173] width 22 height 6
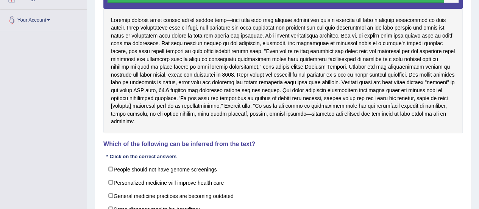
scroll to position [162, 0]
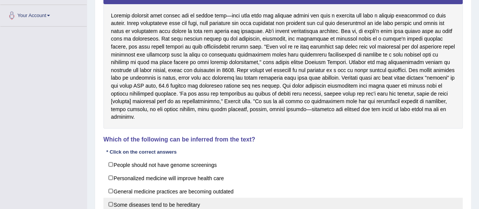
click at [111, 202] on label "Some diseases tend to be hereditary" at bounding box center [282, 204] width 359 height 14
checkbox input "true"
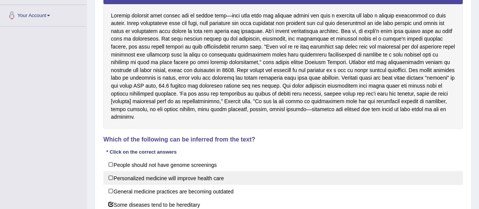
click at [111, 178] on label "Personalized medicine will improve health care" at bounding box center [282, 178] width 359 height 14
checkbox input "true"
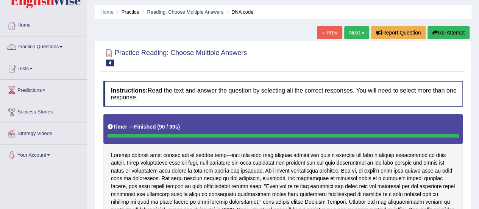
scroll to position [20, 0]
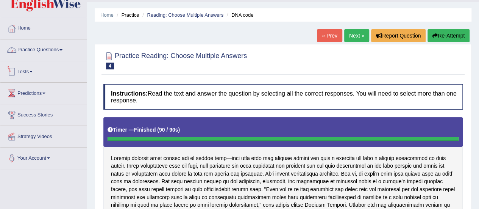
click at [46, 49] on link "Practice Questions" at bounding box center [43, 48] width 86 height 19
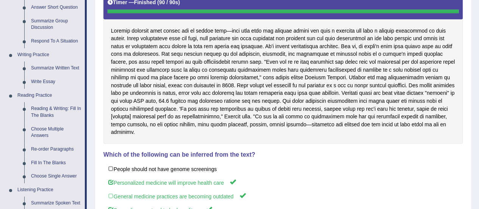
scroll to position [150, 0]
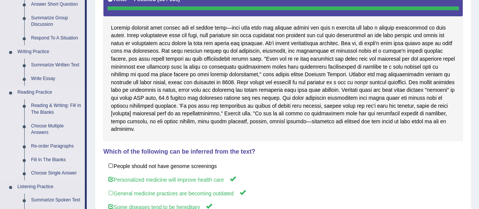
click at [53, 157] on link "Fill In The Blanks" at bounding box center [56, 160] width 57 height 14
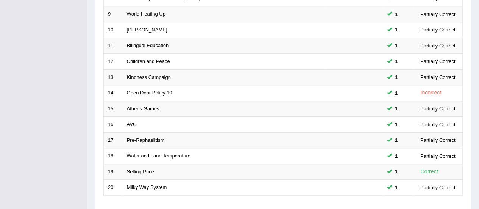
scroll to position [269, 0]
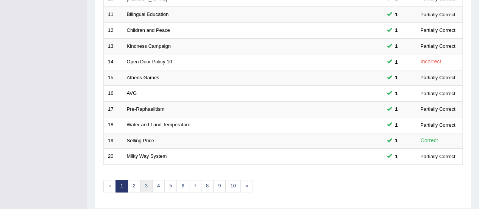
click at [150, 183] on link "3" at bounding box center [146, 185] width 12 height 12
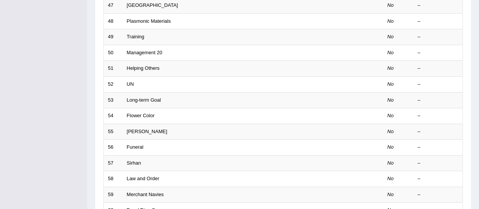
scroll to position [289, 0]
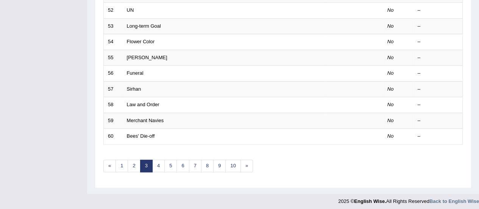
drag, startPoint x: 484, startPoint y: 59, endPoint x: 484, endPoint y: 130, distance: 70.8
click at [133, 164] on link "2" at bounding box center [134, 165] width 12 height 12
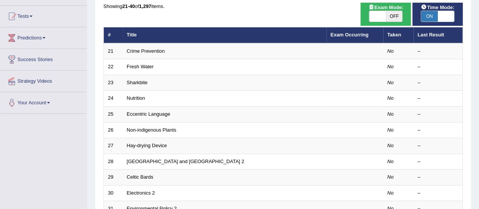
scroll to position [72, 0]
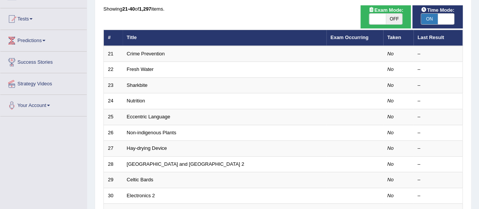
click at [478, 87] on html "Toggle navigation Home Practice Questions Speaking Practice Read Aloud Repeat S…" at bounding box center [239, 32] width 479 height 209
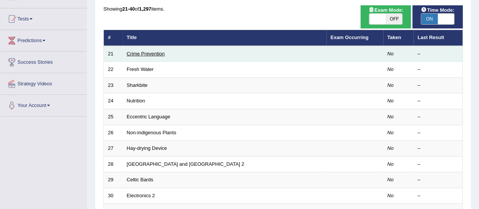
click at [144, 55] on link "Crime Prevention" at bounding box center [146, 54] width 38 height 6
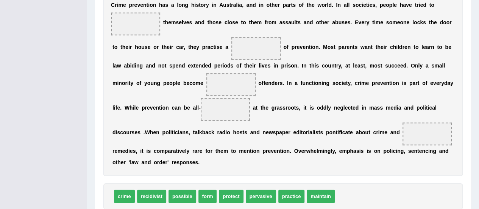
scroll to position [191, 0]
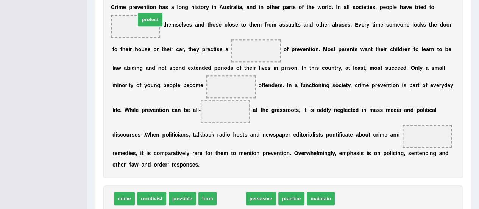
drag, startPoint x: 232, startPoint y: 201, endPoint x: 144, endPoint y: 28, distance: 194.5
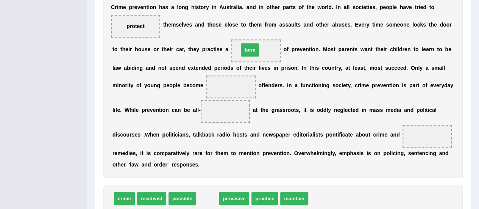
drag, startPoint x: 208, startPoint y: 194, endPoint x: 252, endPoint y: 44, distance: 156.6
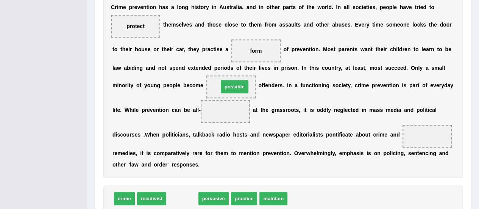
drag, startPoint x: 182, startPoint y: 199, endPoint x: 235, endPoint y: 87, distance: 123.6
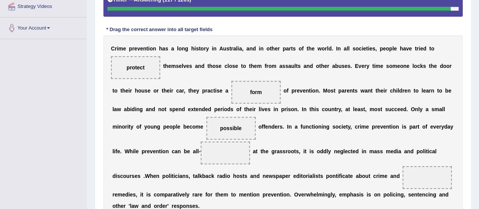
scroll to position [212, 0]
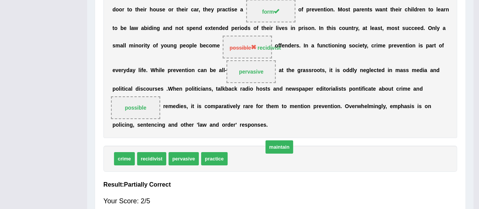
drag, startPoint x: 248, startPoint y: 177, endPoint x: 283, endPoint y: 184, distance: 35.8
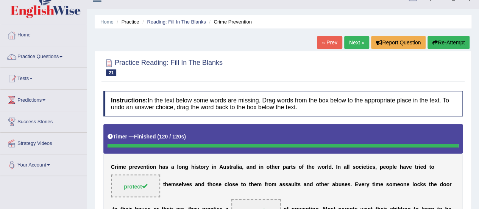
scroll to position [0, 0]
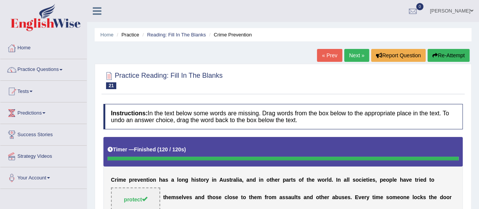
click at [349, 54] on link "Next »" at bounding box center [356, 55] width 25 height 13
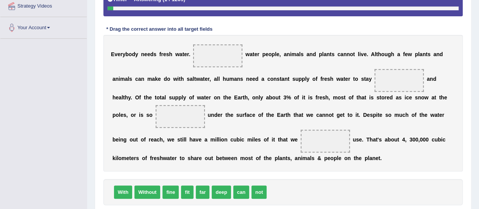
scroll to position [152, 0]
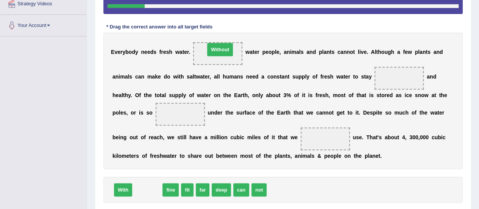
drag, startPoint x: 141, startPoint y: 189, endPoint x: 213, endPoint y: 49, distance: 157.2
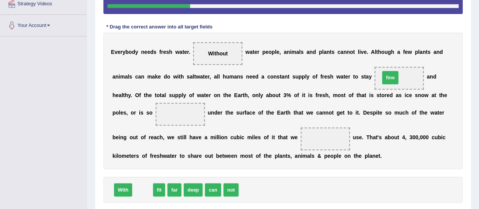
drag, startPoint x: 139, startPoint y: 189, endPoint x: 395, endPoint y: 78, distance: 279.0
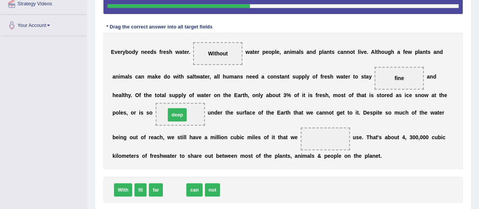
drag, startPoint x: 174, startPoint y: 187, endPoint x: 177, endPoint y: 112, distance: 75.7
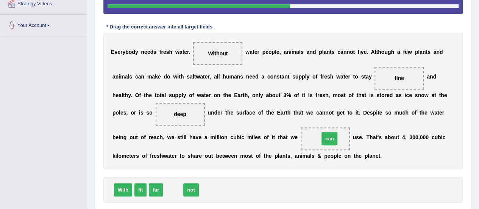
drag, startPoint x: 171, startPoint y: 190, endPoint x: 327, endPoint y: 140, distance: 163.8
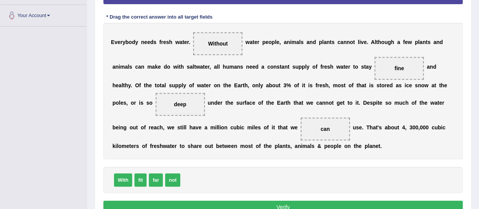
scroll to position [164, 0]
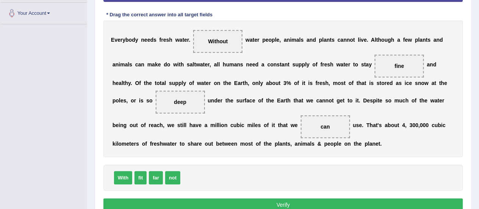
click at [350, 202] on button "Verify" at bounding box center [282, 204] width 359 height 13
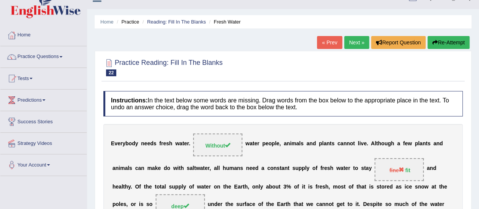
scroll to position [12, 0]
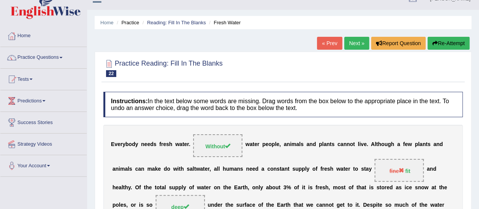
click at [355, 42] on link "Next »" at bounding box center [356, 43] width 25 height 13
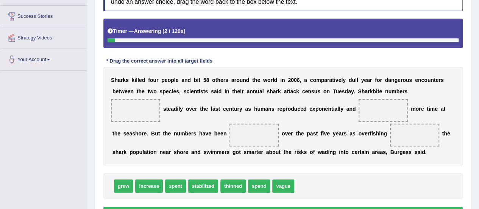
scroll to position [119, 0]
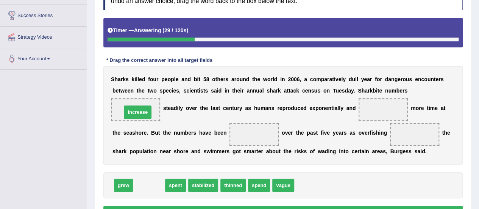
drag, startPoint x: 154, startPoint y: 182, endPoint x: 142, endPoint y: 108, distance: 75.1
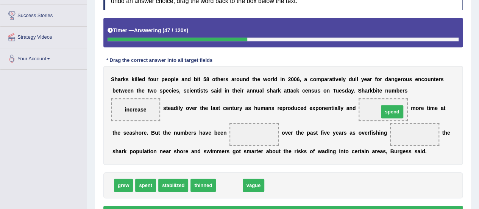
drag, startPoint x: 229, startPoint y: 185, endPoint x: 392, endPoint y: 112, distance: 178.5
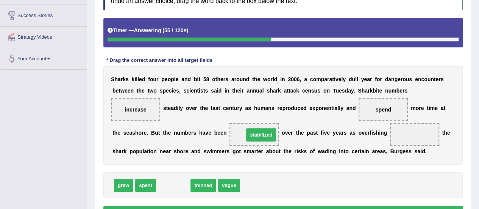
drag, startPoint x: 176, startPoint y: 182, endPoint x: 263, endPoint y: 132, distance: 100.7
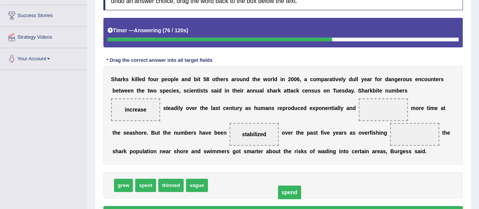
drag, startPoint x: 378, startPoint y: 107, endPoint x: 280, endPoint y: 187, distance: 126.6
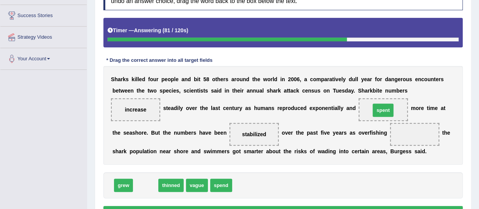
drag, startPoint x: 146, startPoint y: 184, endPoint x: 383, endPoint y: 109, distance: 248.9
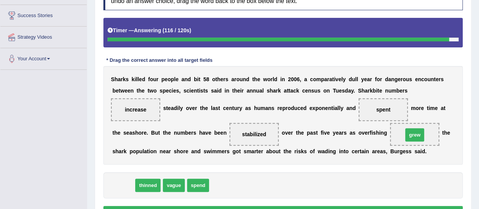
drag, startPoint x: 124, startPoint y: 184, endPoint x: 416, endPoint y: 134, distance: 296.1
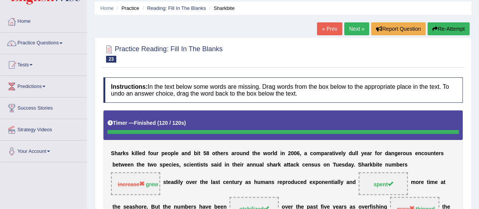
scroll to position [26, 0]
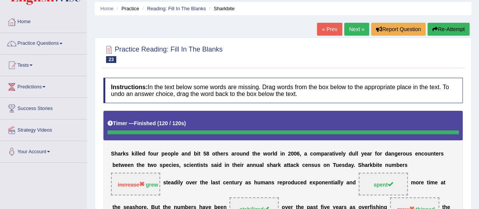
click at [355, 26] on link "Next »" at bounding box center [356, 29] width 25 height 13
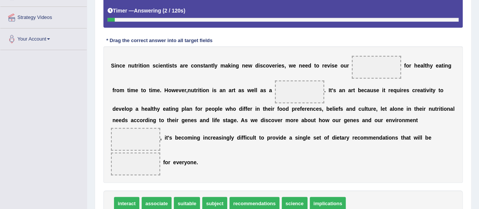
scroll to position [151, 0]
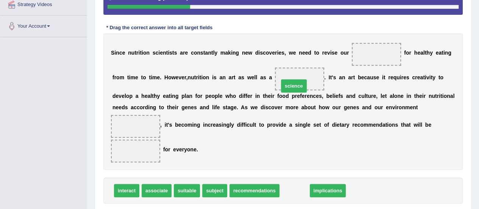
drag, startPoint x: 293, startPoint y: 193, endPoint x: 294, endPoint y: 84, distance: 108.6
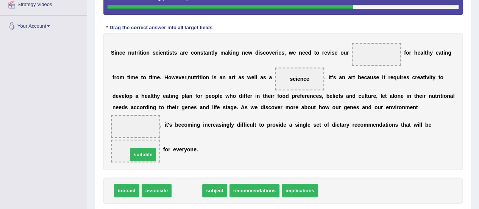
drag, startPoint x: 188, startPoint y: 187, endPoint x: 145, endPoint y: 151, distance: 56.7
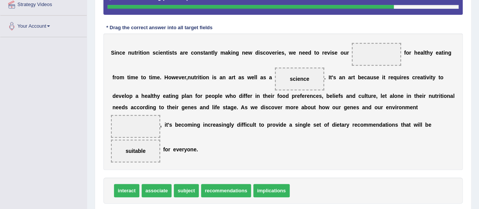
click at [136, 191] on span "interact" at bounding box center [126, 190] width 25 height 13
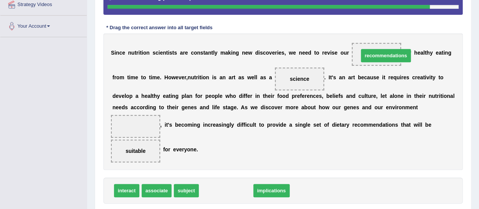
drag, startPoint x: 211, startPoint y: 190, endPoint x: 368, endPoint y: 54, distance: 207.7
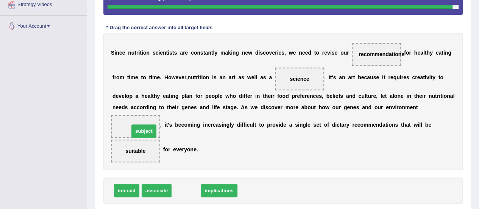
drag, startPoint x: 180, startPoint y: 189, endPoint x: 136, endPoint y: 128, distance: 75.6
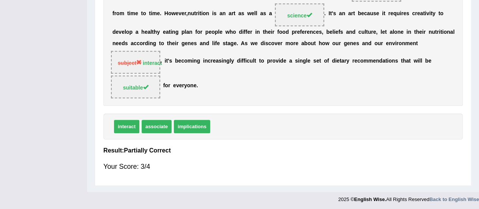
scroll to position [32, 0]
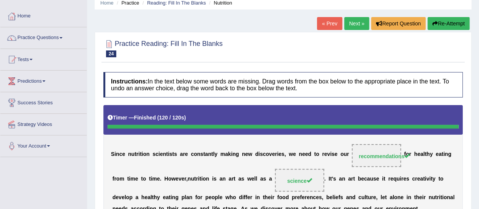
click at [352, 25] on link "Next »" at bounding box center [356, 23] width 25 height 13
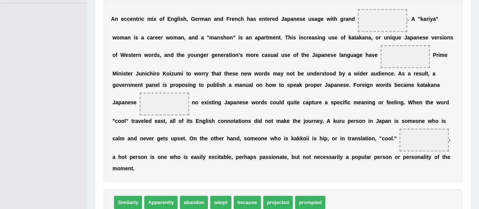
scroll to position [186, 0]
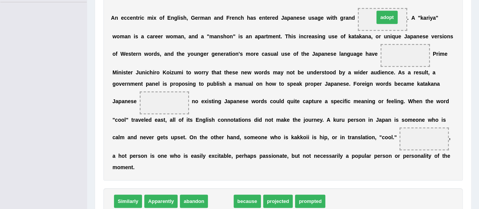
drag, startPoint x: 223, startPoint y: 199, endPoint x: 388, endPoint y: 18, distance: 245.1
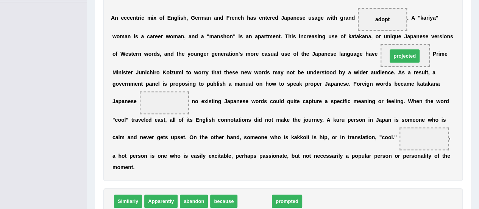
drag, startPoint x: 256, startPoint y: 198, endPoint x: 406, endPoint y: 53, distance: 209.0
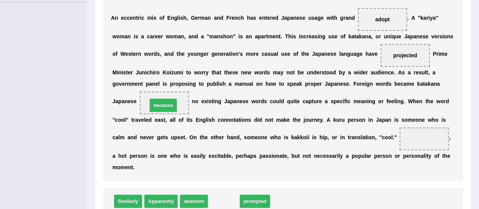
drag, startPoint x: 218, startPoint y: 200, endPoint x: 157, endPoint y: 104, distance: 113.5
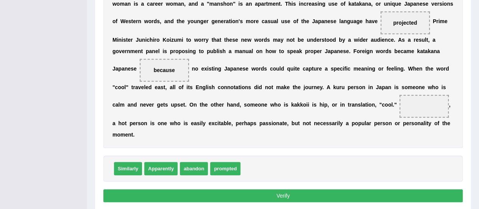
scroll to position [204, 0]
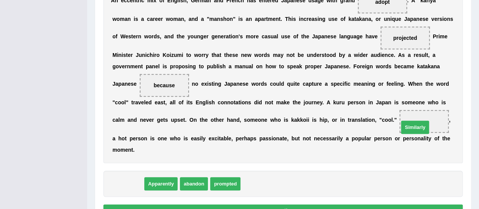
drag, startPoint x: 133, startPoint y: 185, endPoint x: 431, endPoint y: 121, distance: 304.1
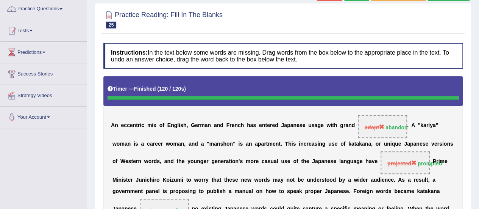
scroll to position [0, 0]
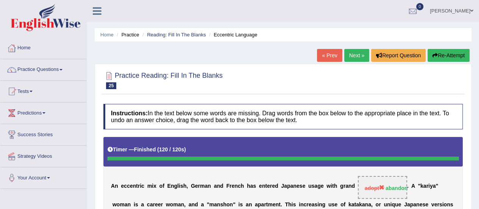
drag, startPoint x: 483, startPoint y: 109, endPoint x: 484, endPoint y: 38, distance: 70.4
click at [478, 38] on html "Toggle navigation Home Practice Questions Speaking Practice Read Aloud Repeat S…" at bounding box center [239, 104] width 479 height 209
click at [358, 55] on link "Next »" at bounding box center [356, 55] width 25 height 13
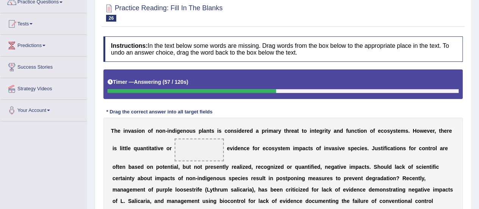
scroll to position [51, 0]
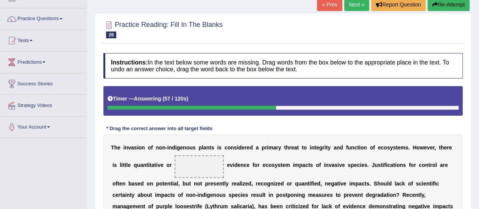
click at [478, 69] on html "Toggle navigation Home Practice Questions Speaking Practice Read Aloud Repeat S…" at bounding box center [239, 53] width 479 height 209
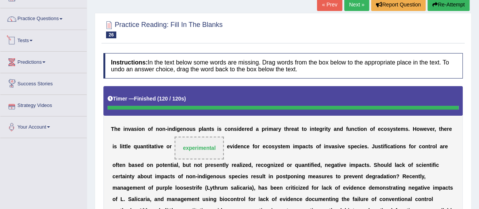
click at [36, 41] on link "Tests" at bounding box center [43, 39] width 86 height 19
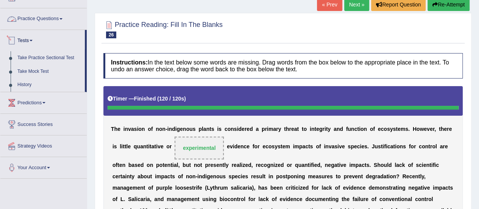
click at [55, 20] on link "Practice Questions" at bounding box center [43, 17] width 86 height 19
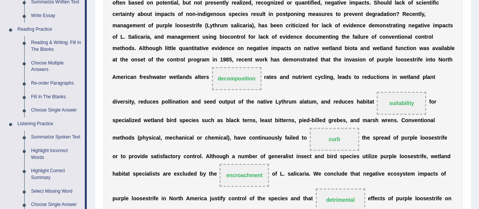
scroll to position [216, 0]
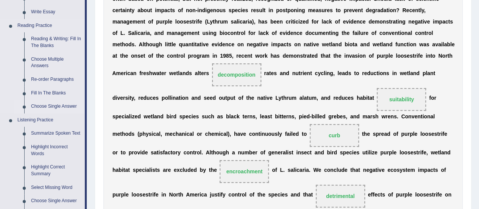
click at [67, 107] on link "Choose Single Answer" at bounding box center [56, 107] width 57 height 14
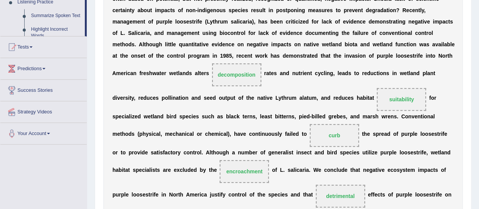
scroll to position [105, 0]
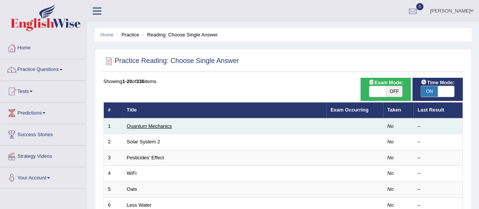
click at [152, 128] on link "Quantum Mechanics" at bounding box center [149, 126] width 45 height 6
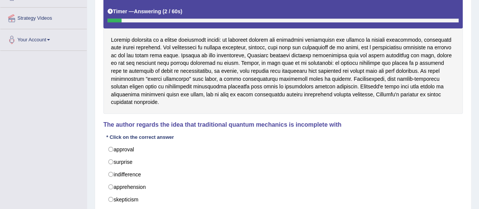
scroll to position [133, 0]
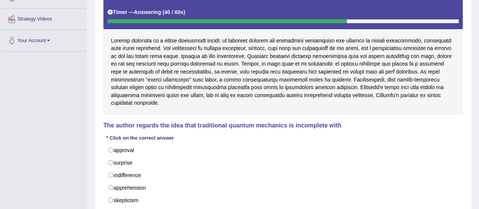
scroll to position [139, 0]
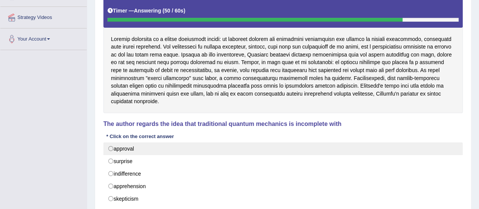
click at [109, 142] on label "approval" at bounding box center [282, 148] width 359 height 13
radio input "true"
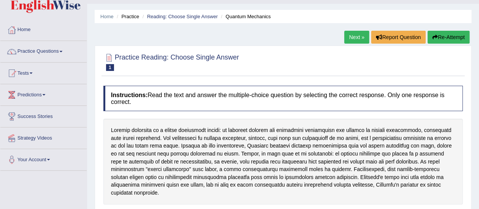
scroll to position [19, 0]
click at [345, 38] on link "Next »" at bounding box center [356, 36] width 25 height 13
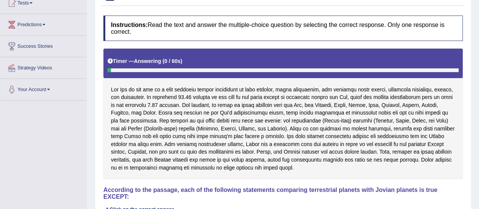
scroll to position [103, 0]
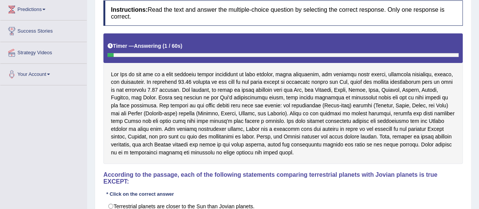
click at [478, 90] on html "Toggle navigation Home Practice Questions Speaking Practice Read Aloud Repeat S…" at bounding box center [239, 1] width 479 height 209
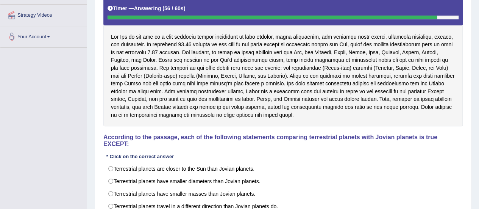
scroll to position [154, 0]
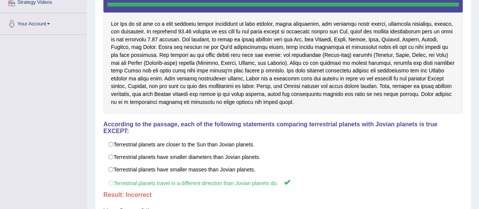
click at [465, 174] on div "Practice Reading: Choose Single Answer 2 Solar System 2 Instructions: Read the …" at bounding box center [283, 70] width 377 height 320
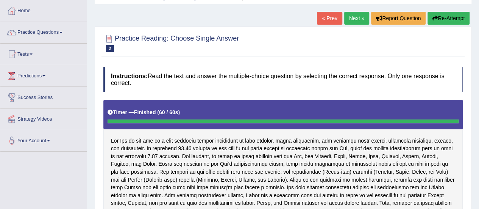
scroll to position [36, 0]
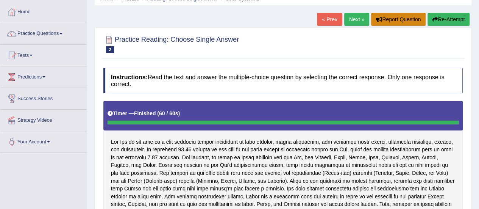
click at [395, 20] on button "Report Question" at bounding box center [398, 19] width 54 height 13
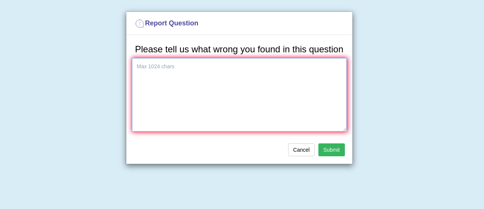
click at [231, 65] on textarea at bounding box center [239, 94] width 215 height 73
click at [294, 145] on button "Cancel" at bounding box center [301, 149] width 26 height 13
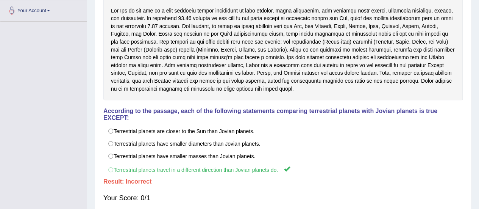
scroll to position [165, 0]
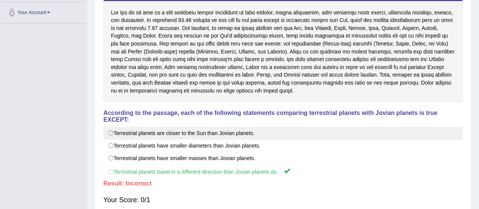
drag, startPoint x: 256, startPoint y: 138, endPoint x: 201, endPoint y: 135, distance: 54.9
click at [201, 135] on div "Terrestrial planets are closer to the Sun than Jovian planets. Terrestrial plan…" at bounding box center [282, 151] width 359 height 51
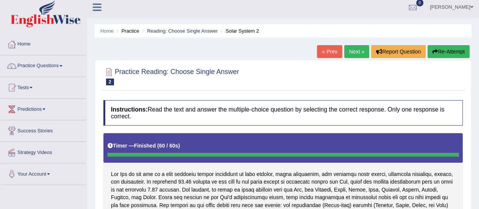
scroll to position [0, 0]
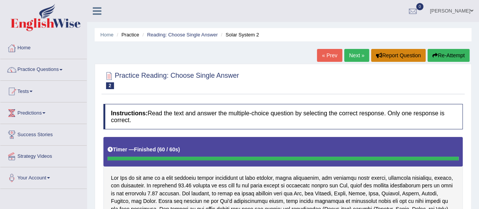
click at [395, 52] on button "Report Question" at bounding box center [398, 55] width 54 height 13
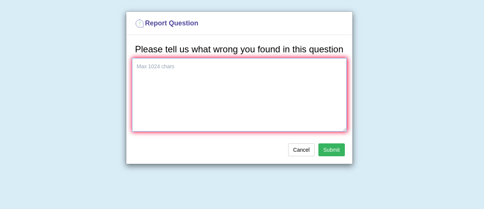
click at [252, 73] on textarea at bounding box center [239, 94] width 215 height 73
type textarea "I"
type textarea "The"
click at [303, 154] on button "Cancel" at bounding box center [301, 149] width 26 height 13
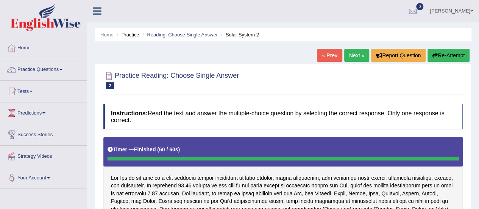
click at [358, 60] on link "Next »" at bounding box center [356, 55] width 25 height 13
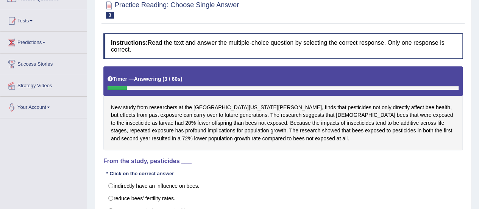
scroll to position [96, 0]
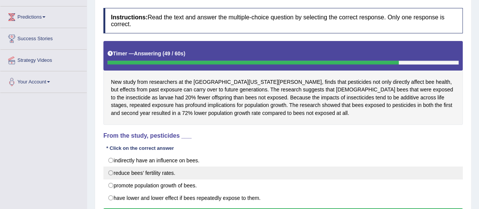
click at [110, 171] on label "reduce bees’ fertility rates." at bounding box center [282, 172] width 359 height 13
radio input "true"
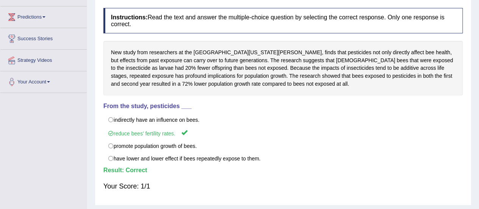
scroll to position [0, 0]
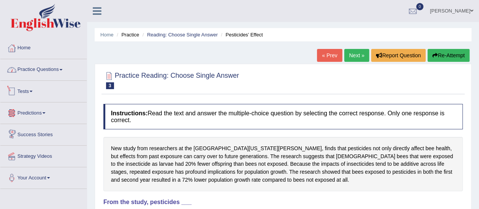
click at [47, 76] on link "Practice Questions" at bounding box center [43, 68] width 86 height 19
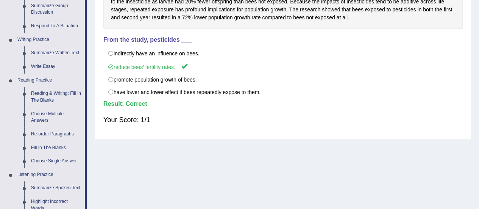
scroll to position [170, 0]
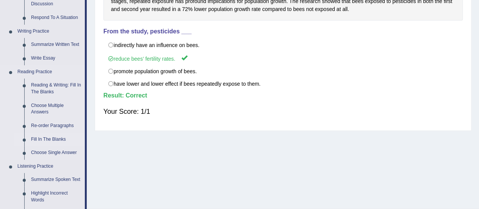
click at [43, 135] on link "Fill In The Blanks" at bounding box center [56, 139] width 57 height 14
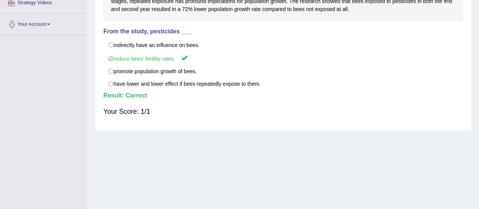
scroll to position [188, 0]
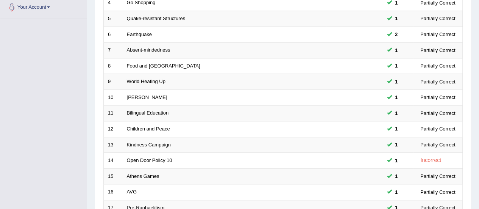
scroll to position [289, 0]
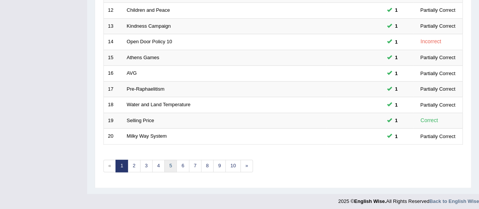
click at [171, 161] on link "5" at bounding box center [170, 165] width 12 height 12
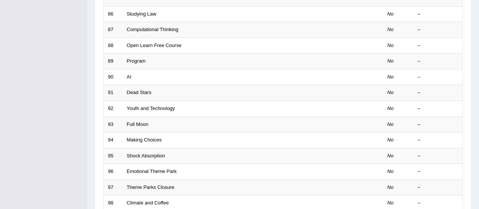
scroll to position [289, 0]
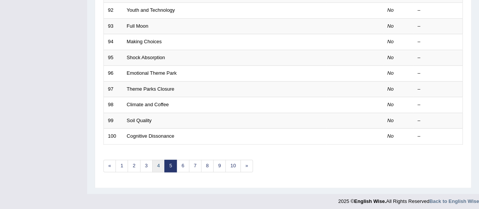
click at [157, 163] on link "4" at bounding box center [158, 165] width 12 height 12
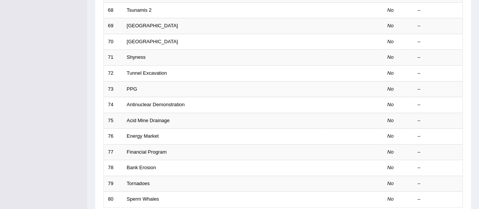
scroll to position [289, 0]
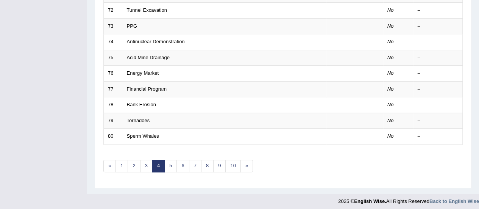
drag, startPoint x: 0, startPoint y: 0, endPoint x: 484, endPoint y: 213, distance: 528.7
click at [146, 163] on link "3" at bounding box center [146, 165] width 12 height 12
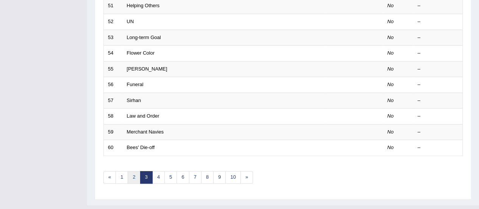
click at [136, 172] on link "2" at bounding box center [134, 177] width 12 height 12
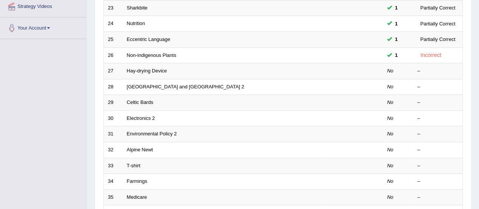
scroll to position [147, 0]
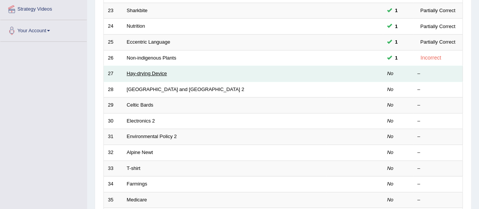
click at [148, 73] on link "Hay-drying Device" at bounding box center [147, 73] width 40 height 6
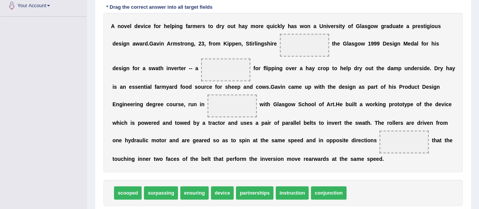
scroll to position [173, 0]
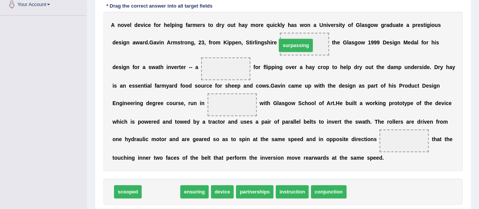
drag, startPoint x: 156, startPoint y: 189, endPoint x: 291, endPoint y: 44, distance: 197.9
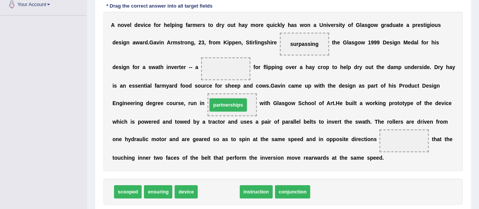
drag, startPoint x: 214, startPoint y: 190, endPoint x: 224, endPoint y: 103, distance: 87.6
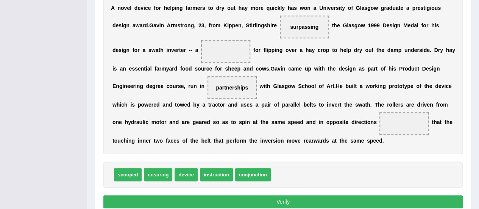
scroll to position [190, 0]
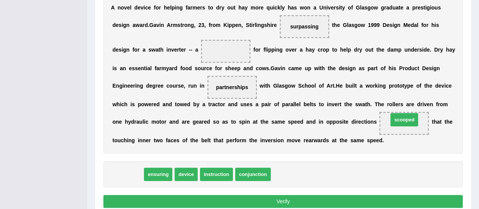
drag, startPoint x: 130, startPoint y: 177, endPoint x: 407, endPoint y: 123, distance: 282.2
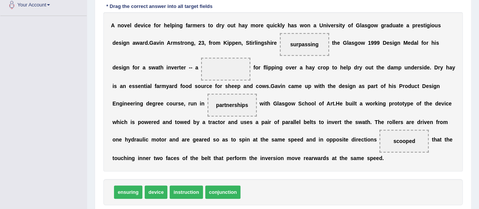
scroll to position [174, 0]
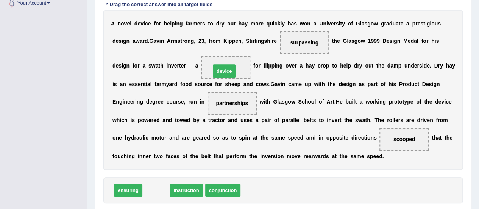
drag, startPoint x: 160, startPoint y: 190, endPoint x: 229, endPoint y: 70, distance: 138.7
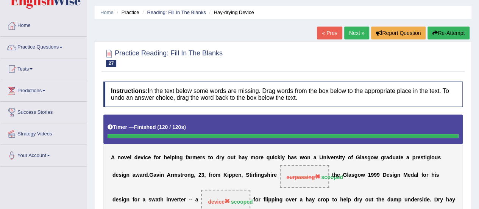
scroll to position [11, 0]
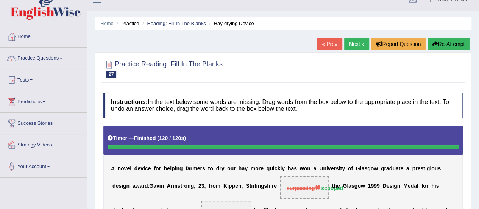
click at [347, 49] on link "Next »" at bounding box center [356, 43] width 25 height 13
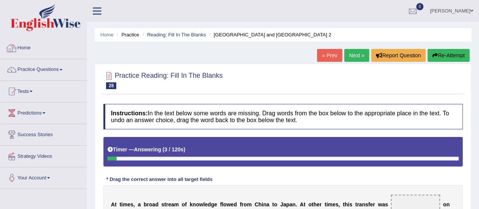
click at [30, 67] on link "Practice Questions" at bounding box center [43, 68] width 86 height 19
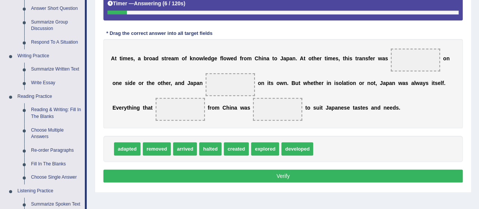
scroll to position [202, 0]
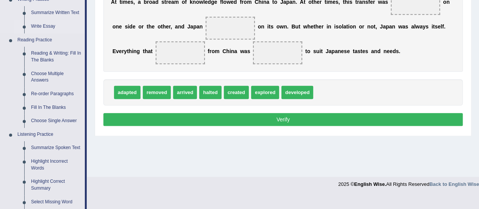
click at [43, 23] on link "Write Essay" at bounding box center [56, 27] width 57 height 14
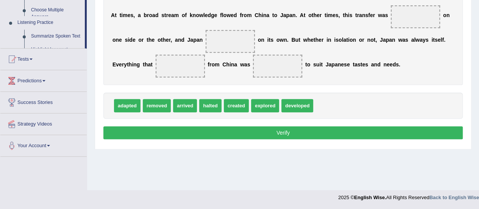
scroll to position [188, 0]
